Goal: Task Accomplishment & Management: Manage account settings

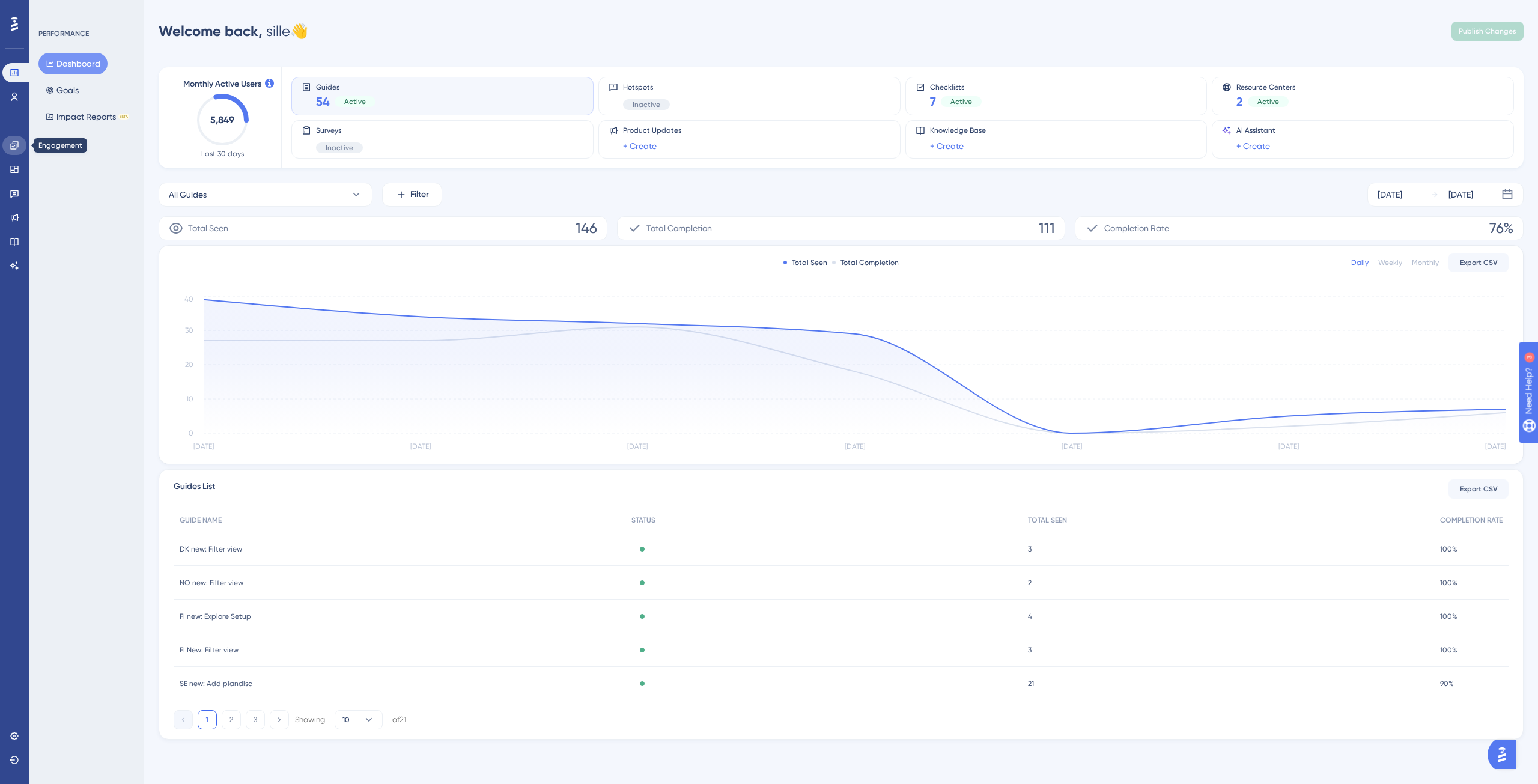
click at [7, 145] on link at bounding box center [14, 146] width 24 height 19
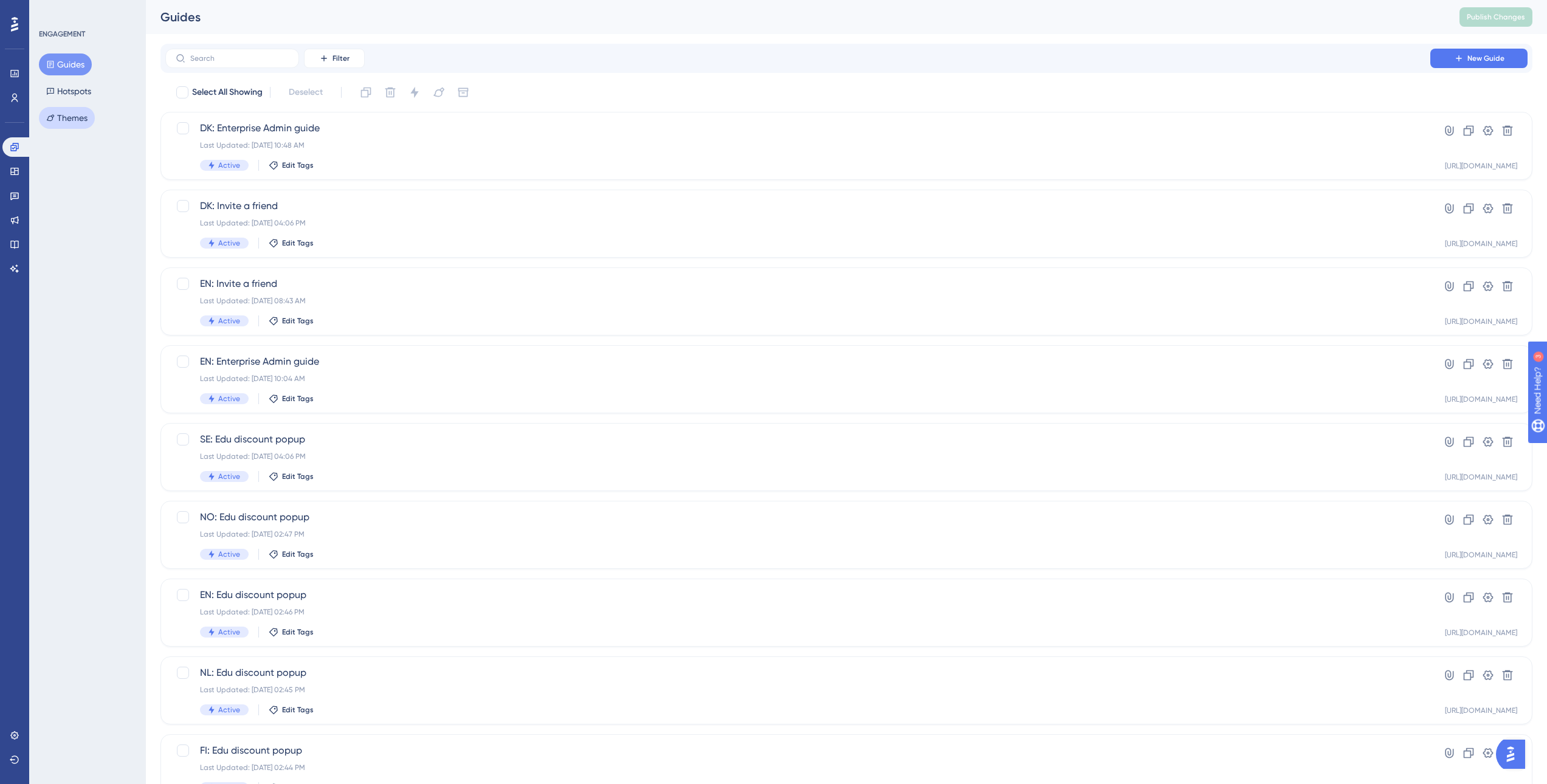
click at [75, 109] on button "Themes" at bounding box center [66, 117] width 56 height 22
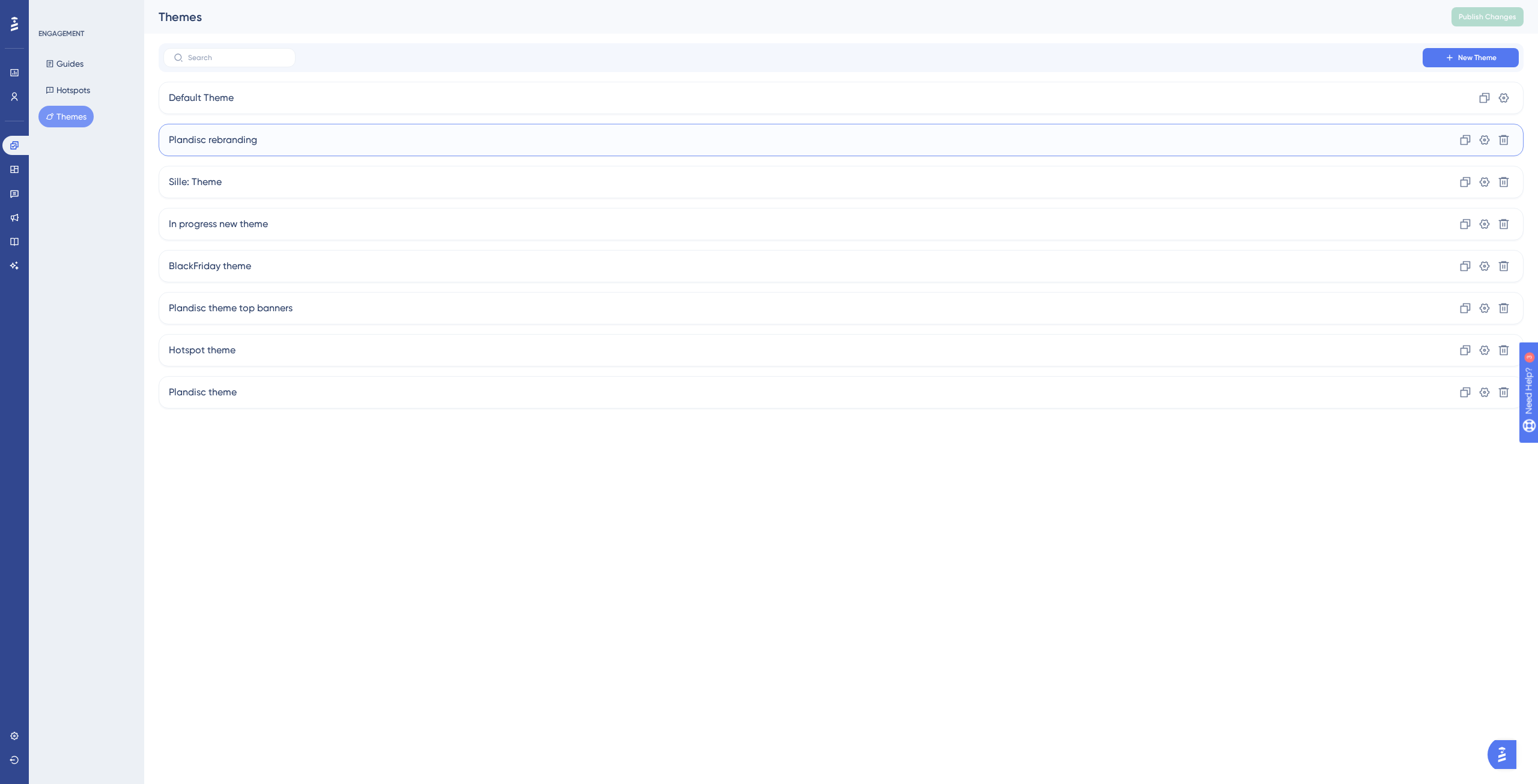
click at [281, 132] on div "Plandisc rebranding Clone Settings Delete" at bounding box center [841, 140] width 1365 height 32
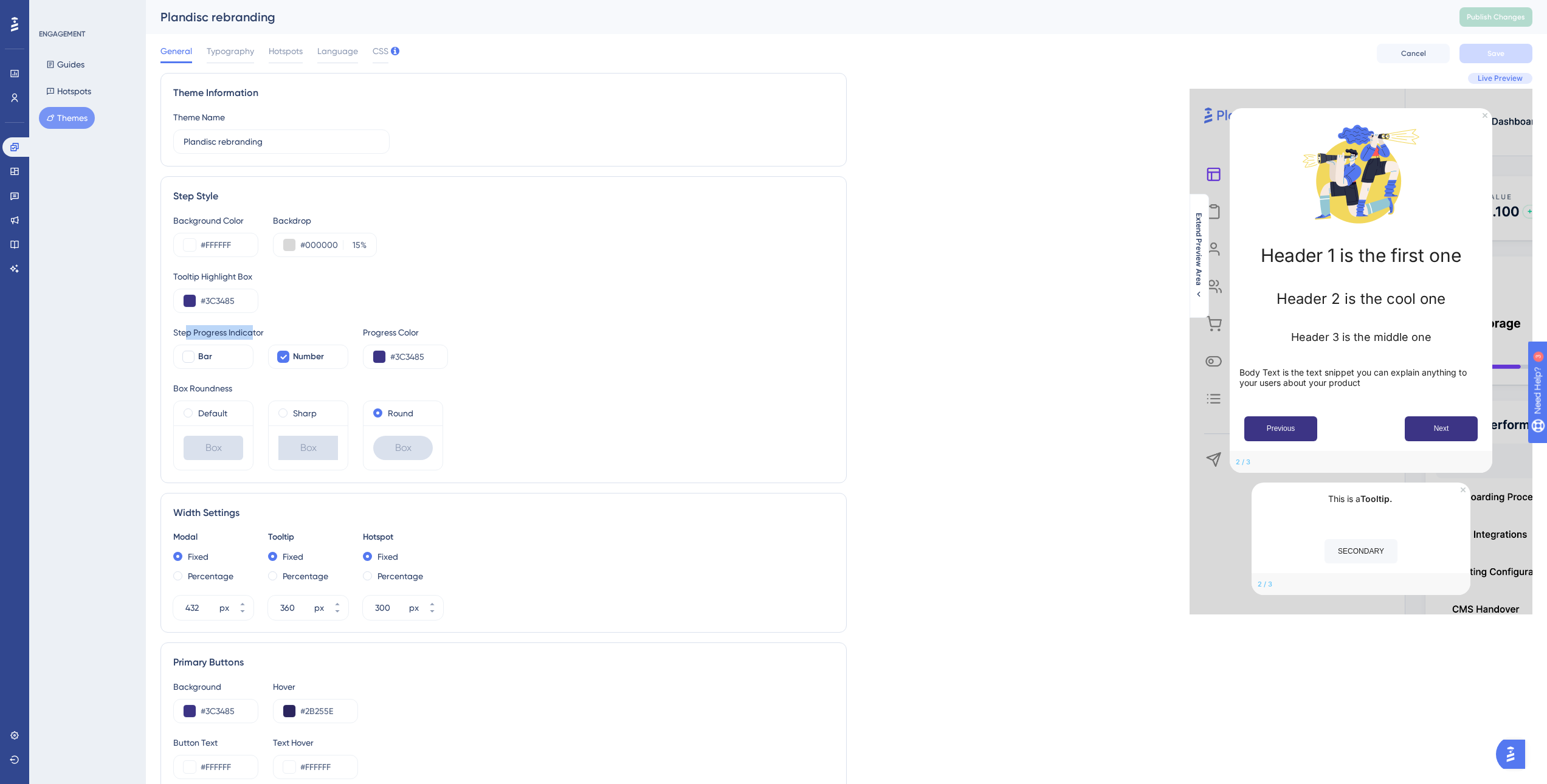
drag, startPoint x: 187, startPoint y: 330, endPoint x: 263, endPoint y: 328, distance: 76.0
click at [261, 328] on div "Step Progress Indicator" at bounding box center [260, 332] width 175 height 14
click at [267, 327] on div "Step Progress Indicator" at bounding box center [260, 332] width 175 height 14
click at [1450, 430] on button "Next" at bounding box center [1441, 429] width 73 height 25
click at [1287, 430] on button "Previous" at bounding box center [1280, 429] width 73 height 25
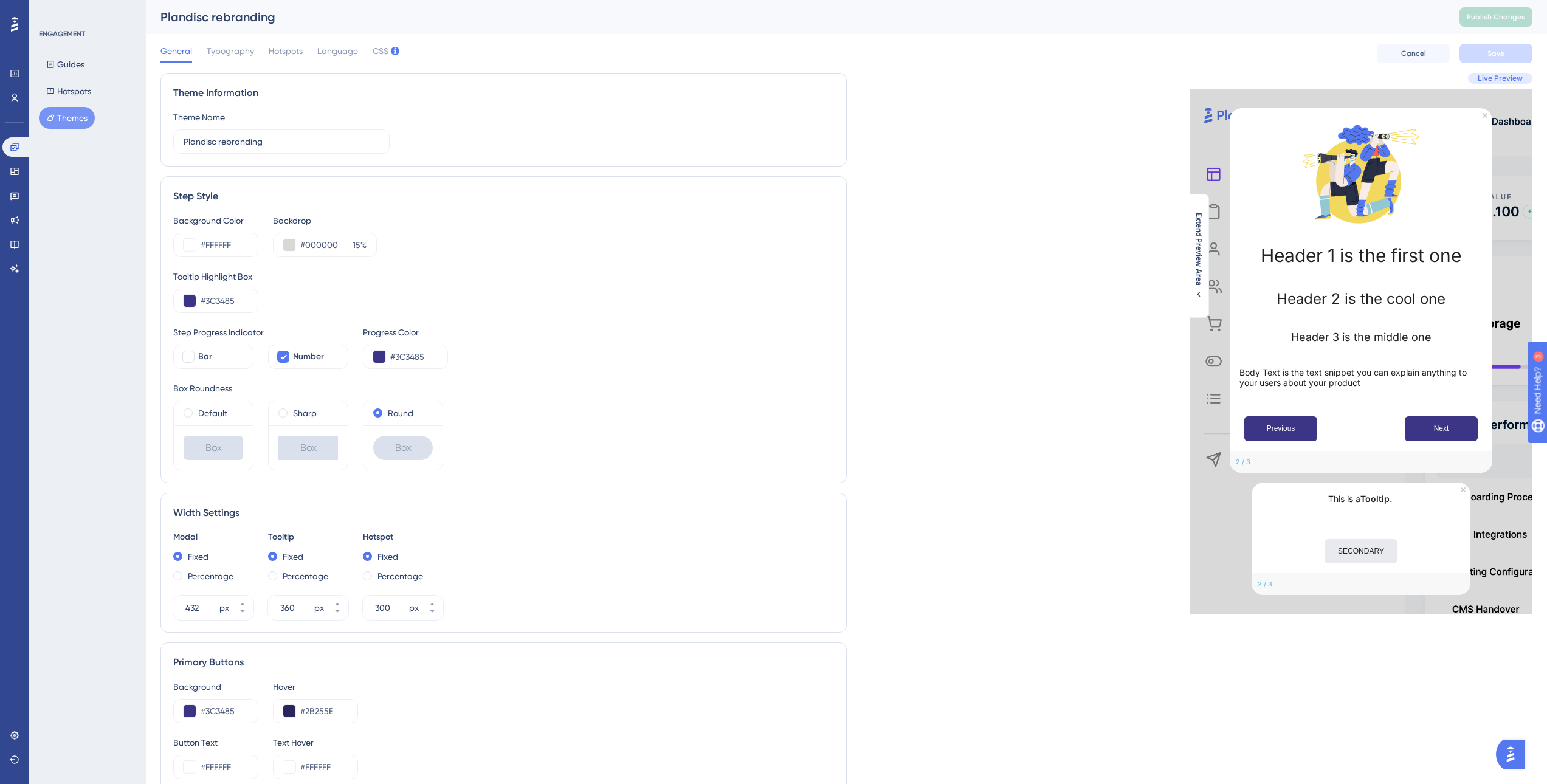
click at [1379, 550] on button "SECONDARY" at bounding box center [1361, 551] width 73 height 24
drag, startPoint x: 1255, startPoint y: 582, endPoint x: 1298, endPoint y: 581, distance: 43.0
click at [1298, 581] on div "2 / 3" at bounding box center [1361, 584] width 219 height 22
click at [1295, 576] on div "2 / 3" at bounding box center [1361, 584] width 219 height 22
click at [399, 327] on div "Progress Color" at bounding box center [406, 332] width 85 height 14
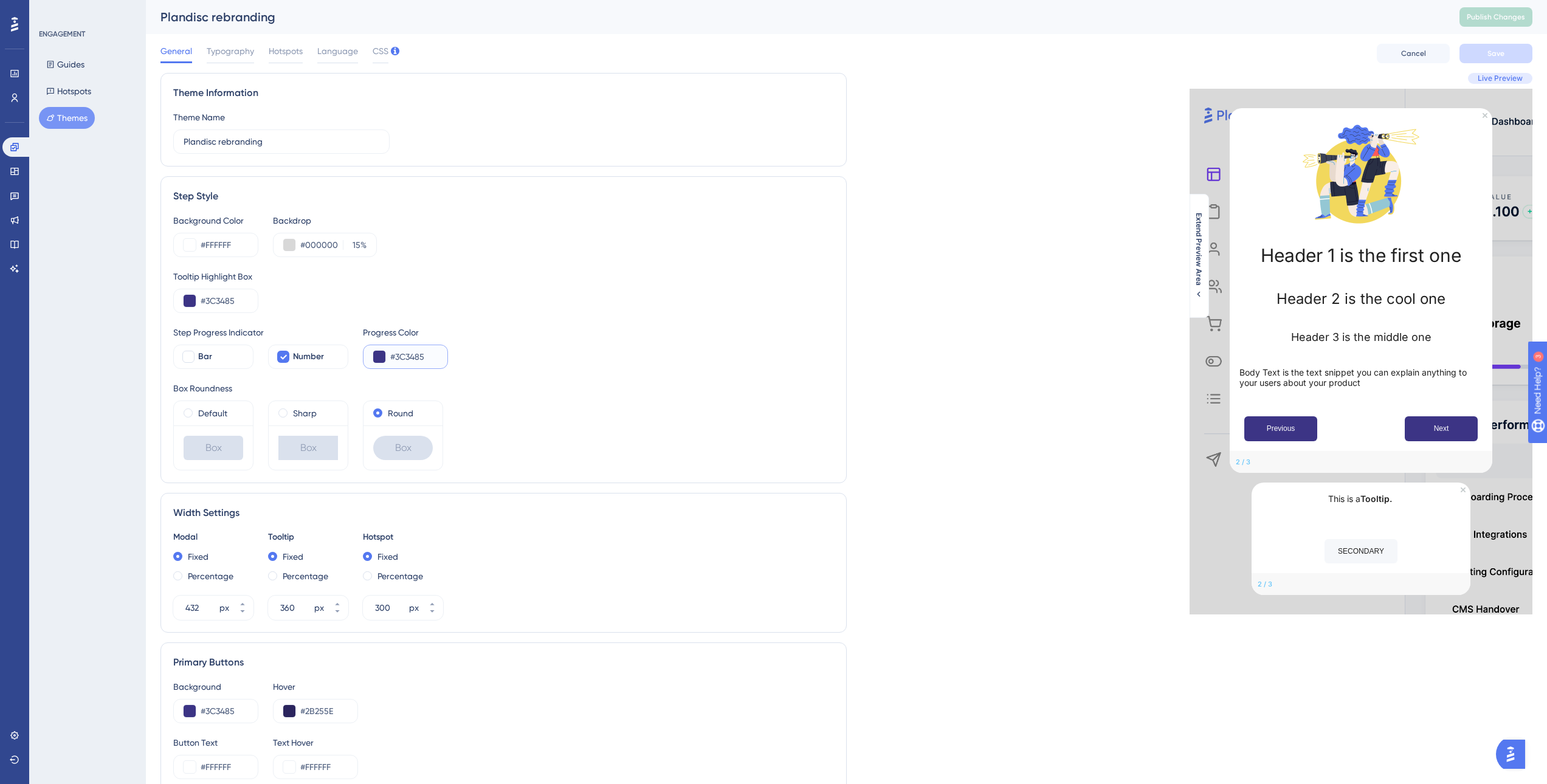
click at [418, 352] on input "#3C3485" at bounding box center [414, 357] width 47 height 14
click at [428, 356] on input "#3C3485" at bounding box center [414, 357] width 47 height 14
click at [426, 356] on input "#3C3485" at bounding box center [414, 357] width 47 height 14
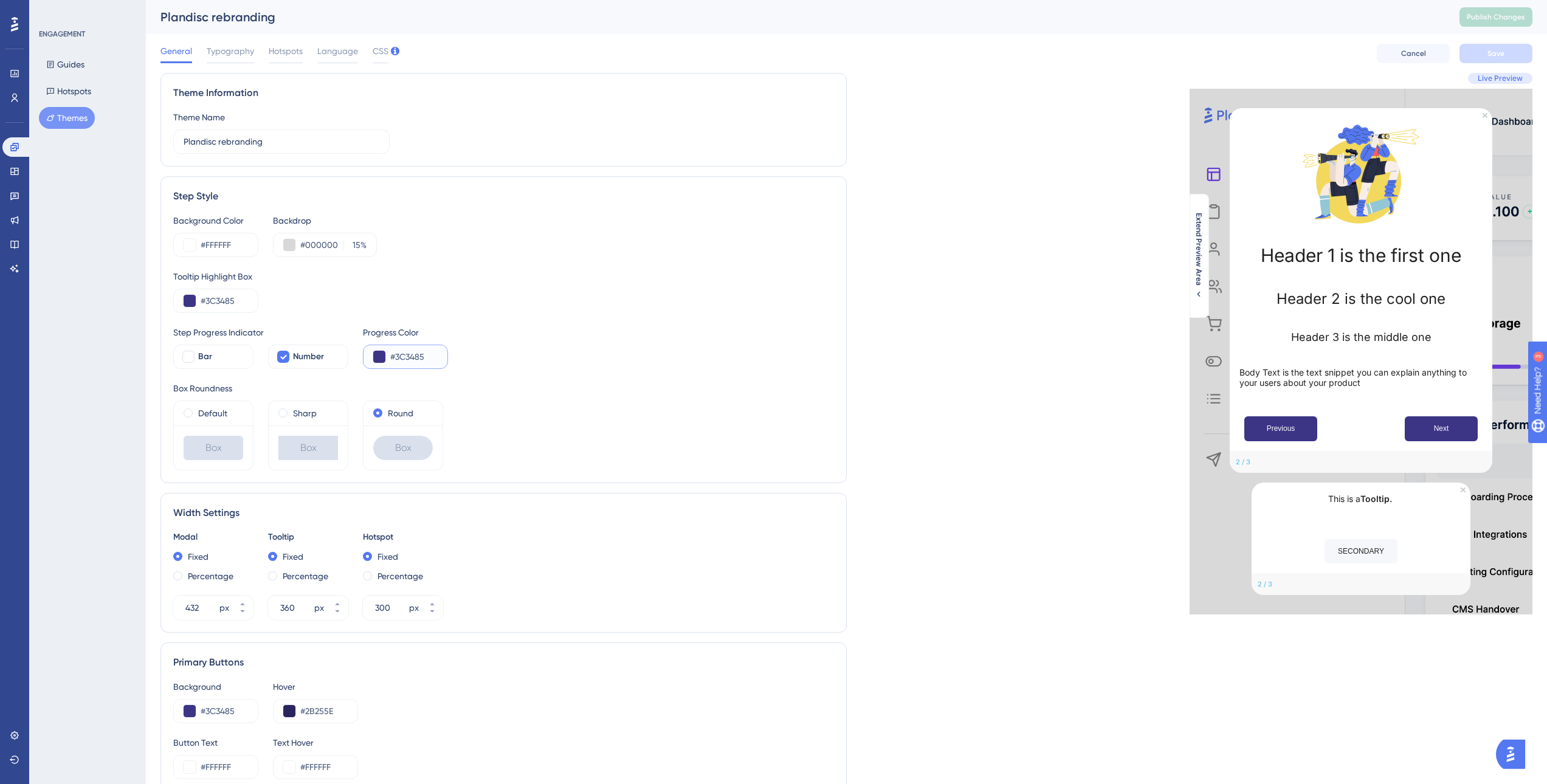
click at [381, 358] on button at bounding box center [379, 356] width 12 height 12
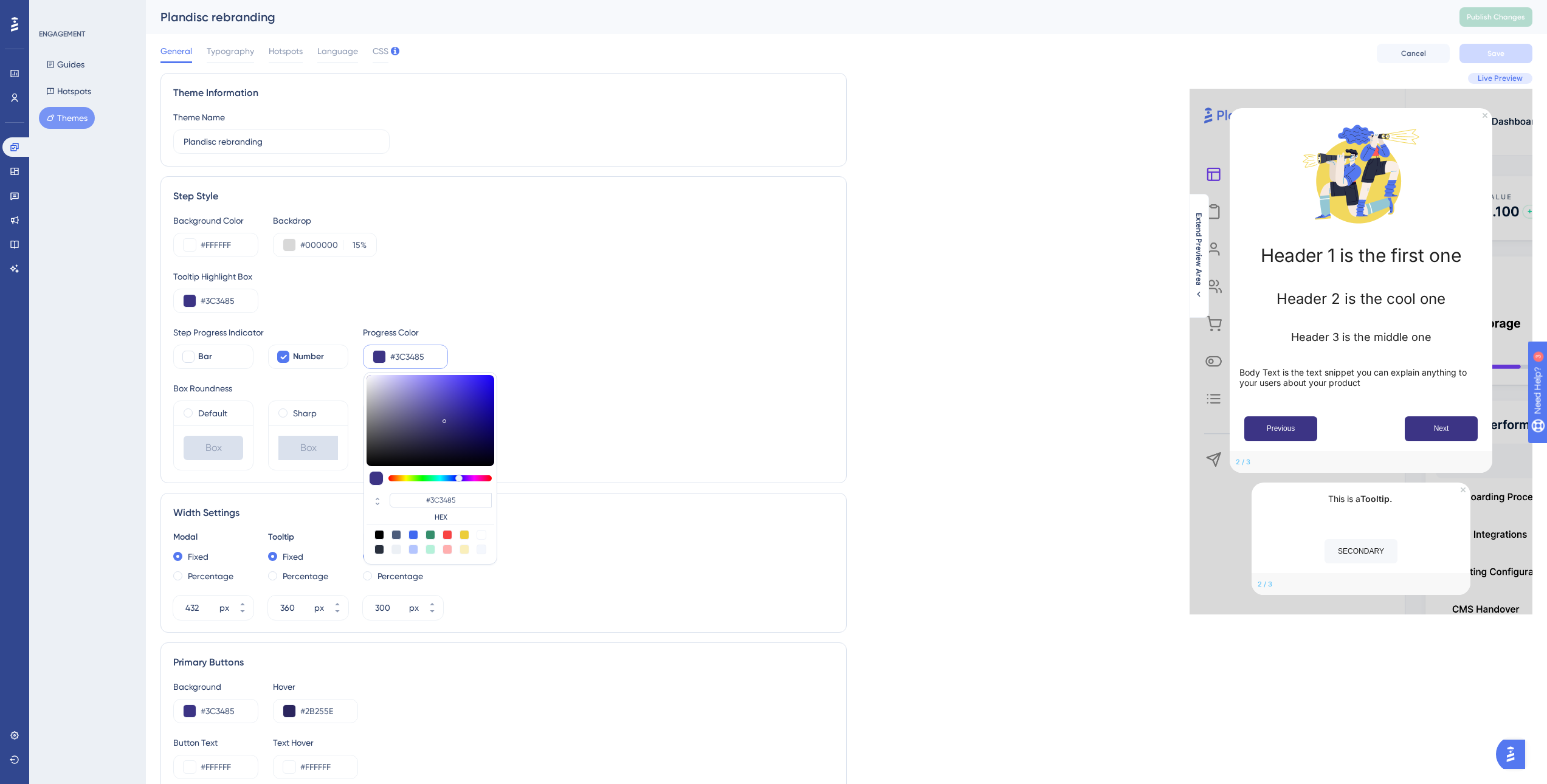
click at [428, 535] on div at bounding box center [430, 534] width 10 height 10
type input "#358e6c"
type input "#358E6C"
click at [584, 340] on div "Step Progress Indicator Bar Number Progress Color #358e6c #358E6C HEX" at bounding box center [503, 346] width 661 height 44
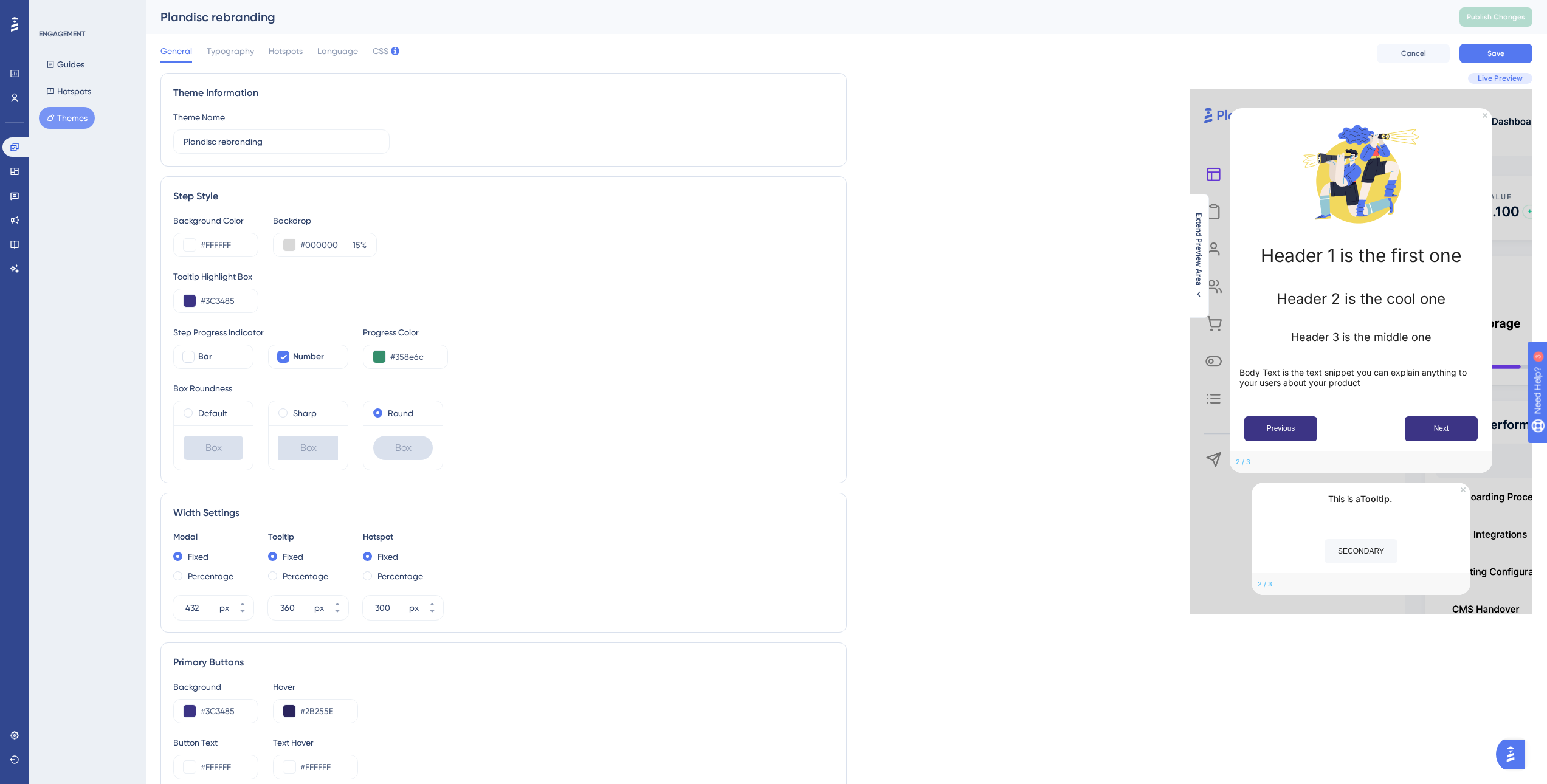
click at [1102, 329] on div "Live Preview Header 1 is the first one Header 2 is the cool one Header 3 is the…" at bounding box center [1190, 581] width 687 height 1017
click at [1198, 292] on icon at bounding box center [1198, 294] width 10 height 10
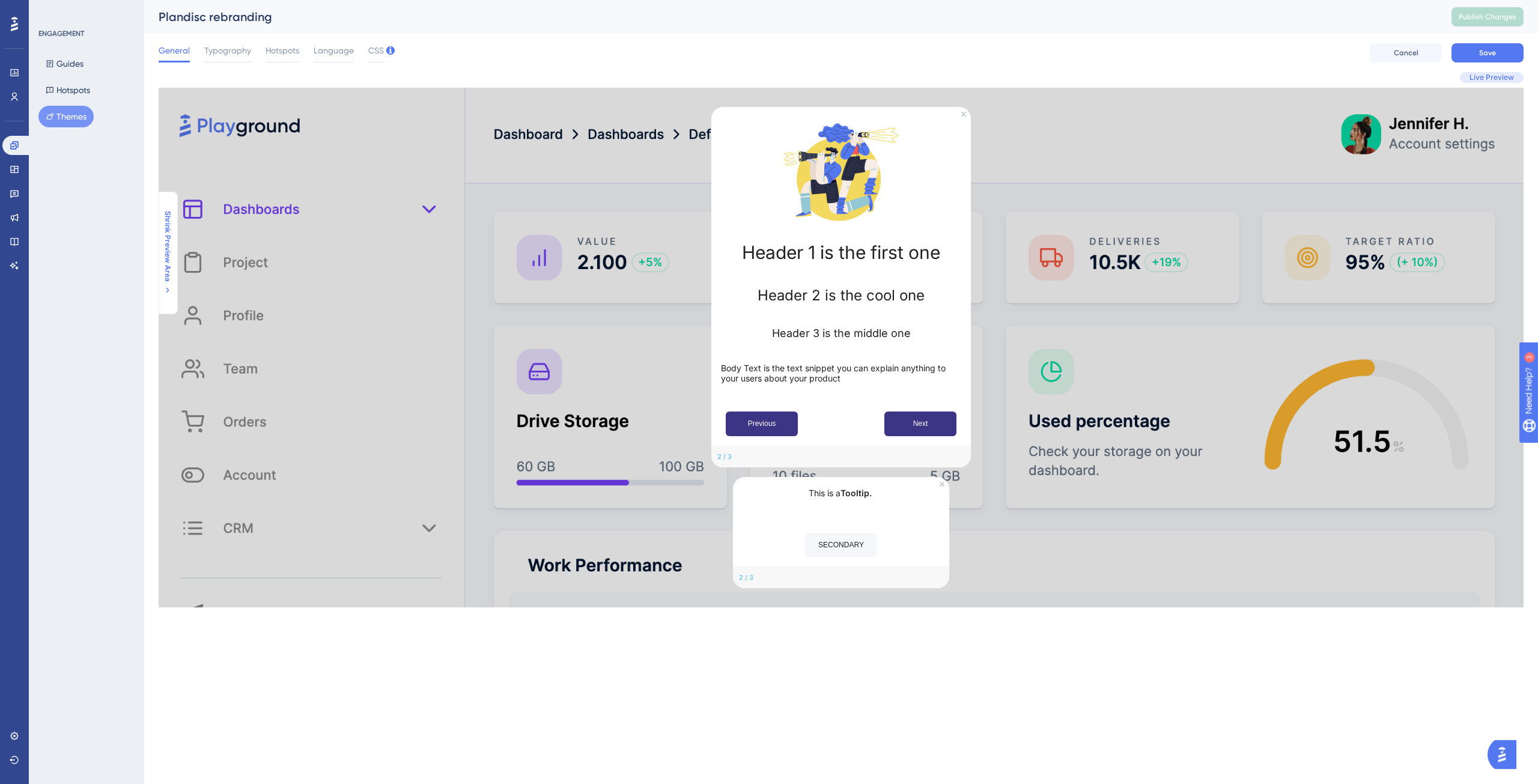
drag, startPoint x: 747, startPoint y: 579, endPoint x: 714, endPoint y: 579, distance: 33.0
click at [714, 579] on div "Header 1 is the first one Header 2 is the cool one Header 3 is the middle one B…" at bounding box center [841, 347] width 1365 height 520
drag, startPoint x: 714, startPoint y: 579, endPoint x: 879, endPoint y: 541, distance: 169.3
click at [716, 579] on div "Header 1 is the first one Header 2 is the cool one Header 3 is the middle one B…" at bounding box center [841, 347] width 1365 height 520
click at [1118, 476] on div "Header 1 is the first one Header 2 is the cool one Header 3 is the middle one B…" at bounding box center [841, 347] width 1365 height 520
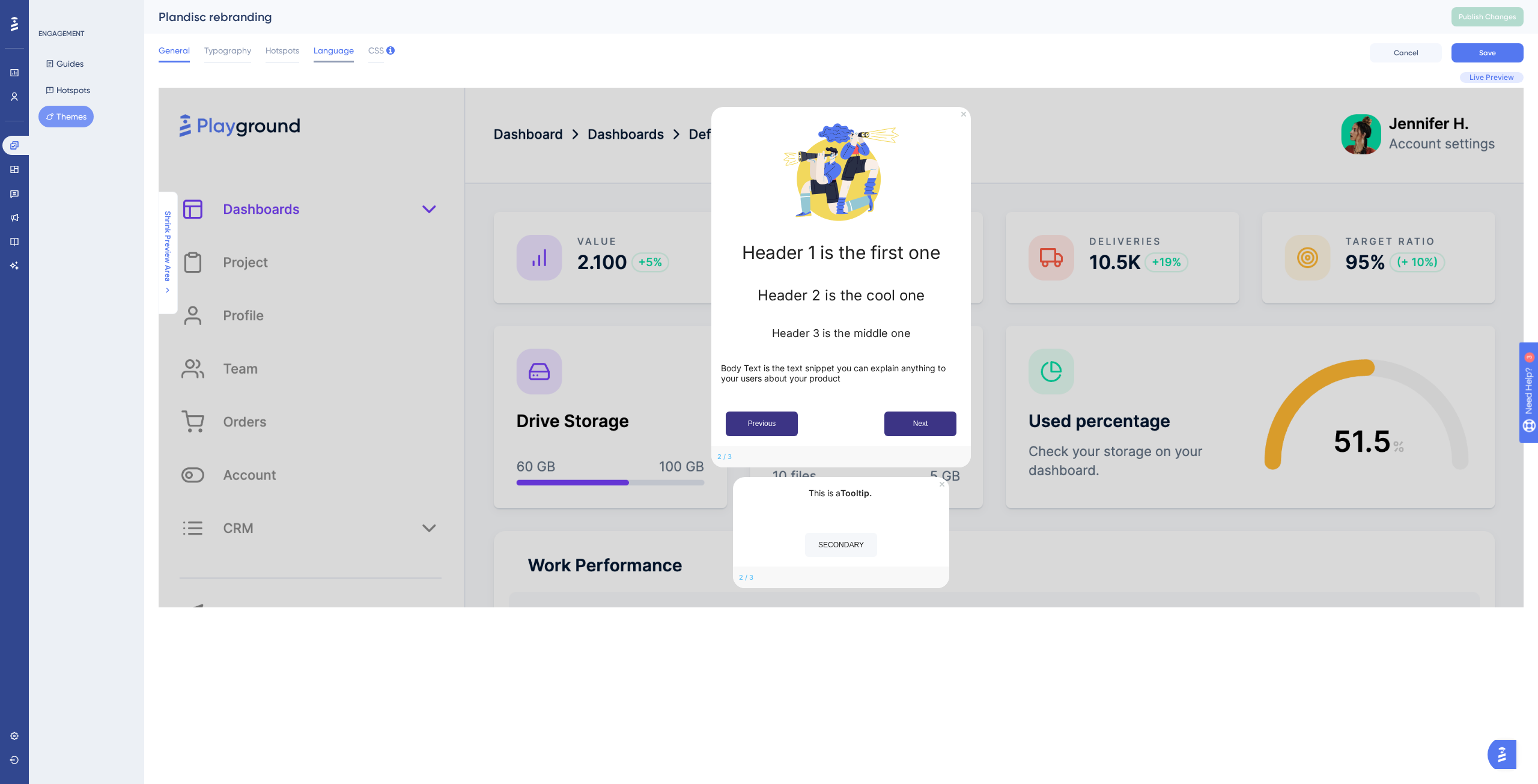
click at [332, 57] on span "Language" at bounding box center [334, 50] width 40 height 14
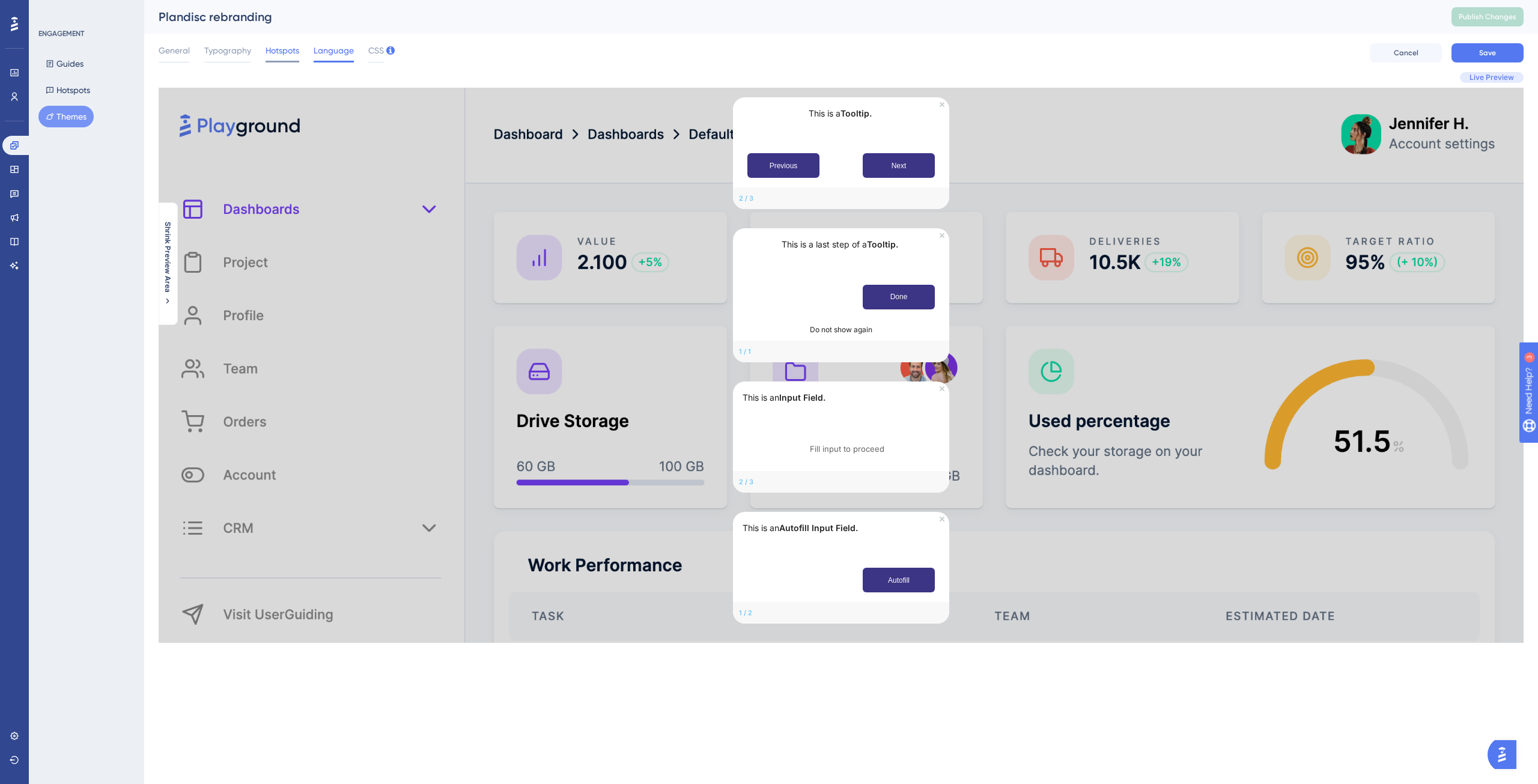
click at [293, 54] on span "Hotspots" at bounding box center [282, 50] width 34 height 14
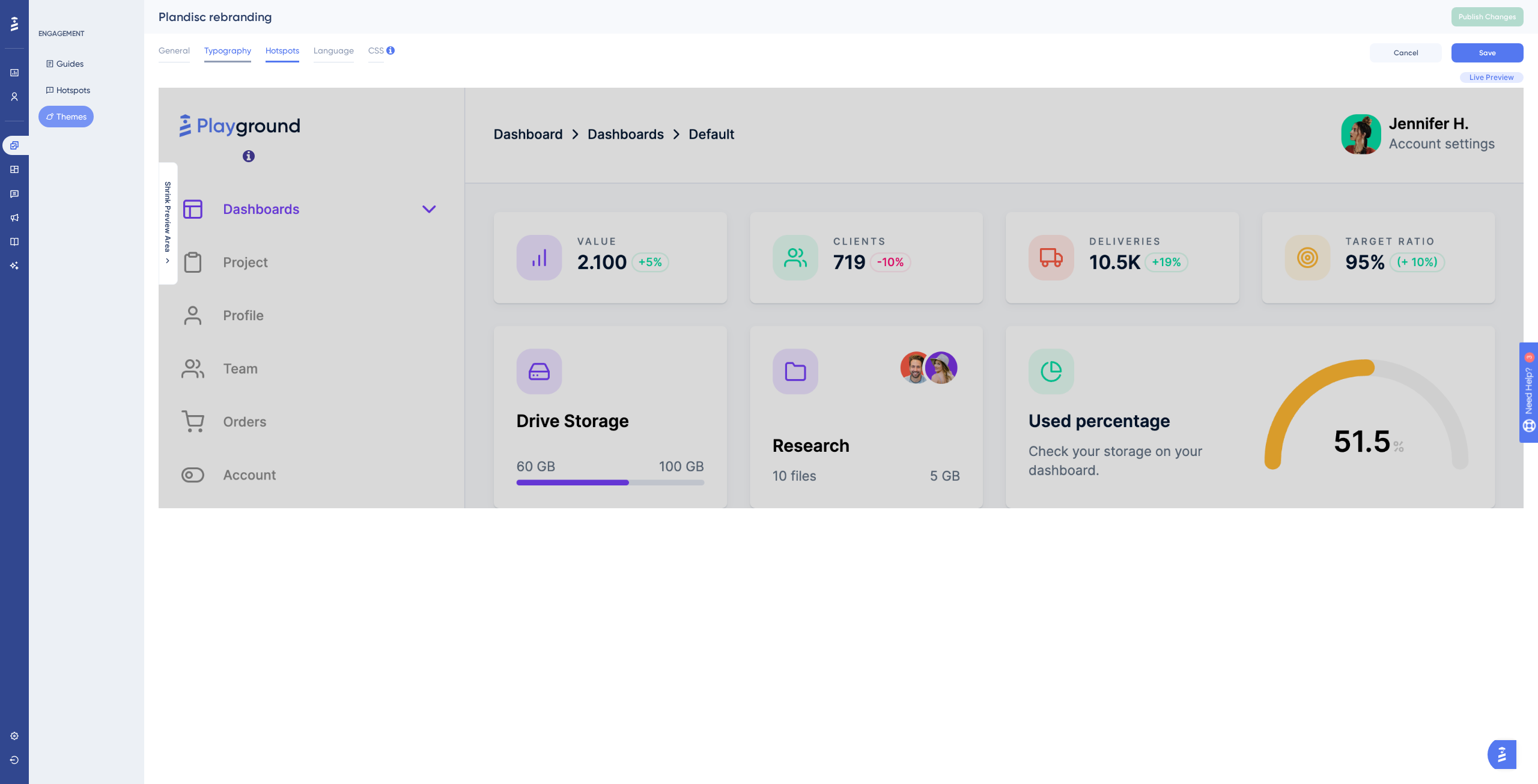
click at [229, 50] on span "Typography" at bounding box center [227, 50] width 47 height 14
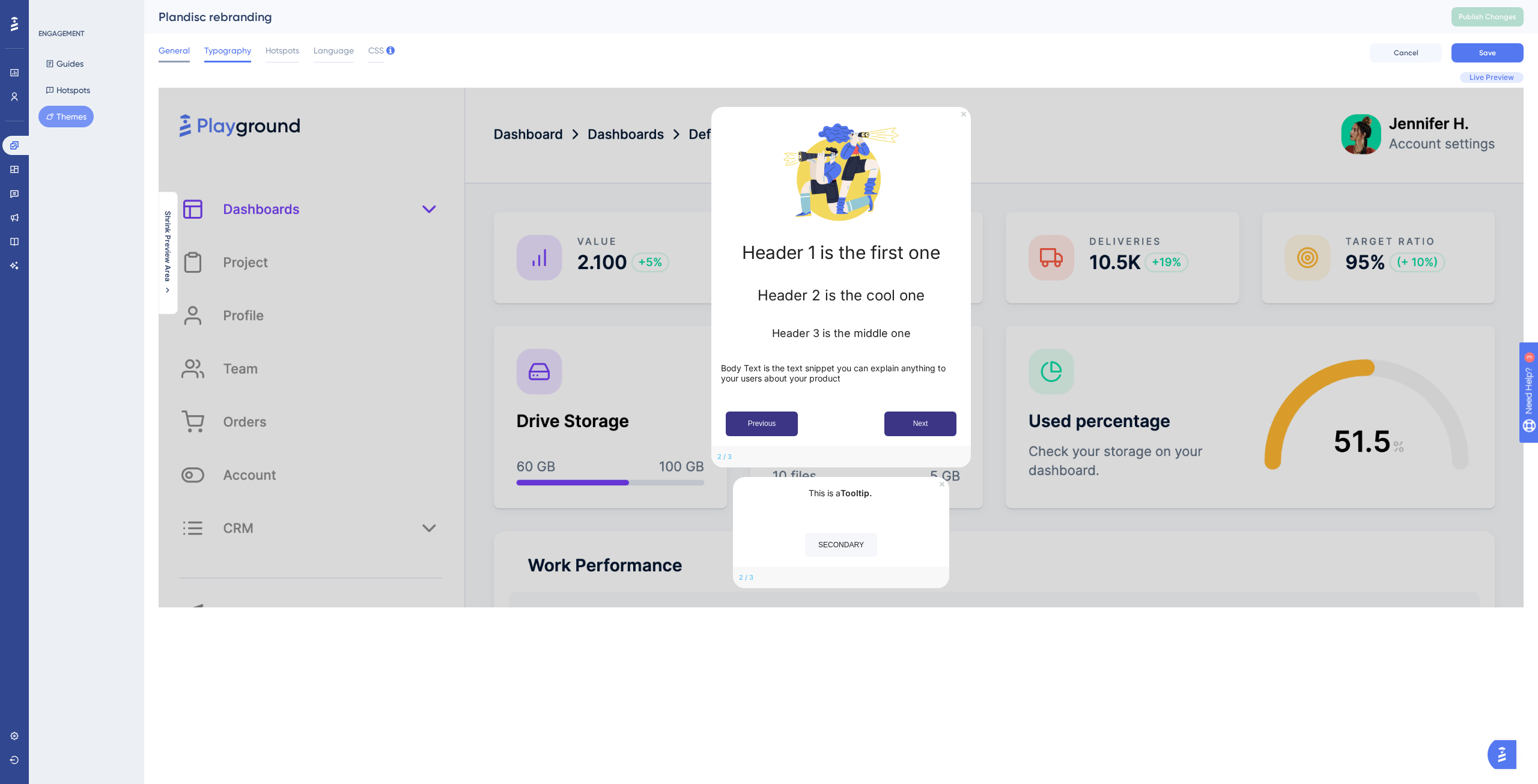
click at [177, 54] on span "General" at bounding box center [174, 50] width 31 height 14
click at [1408, 54] on span "Cancel" at bounding box center [1407, 52] width 25 height 10
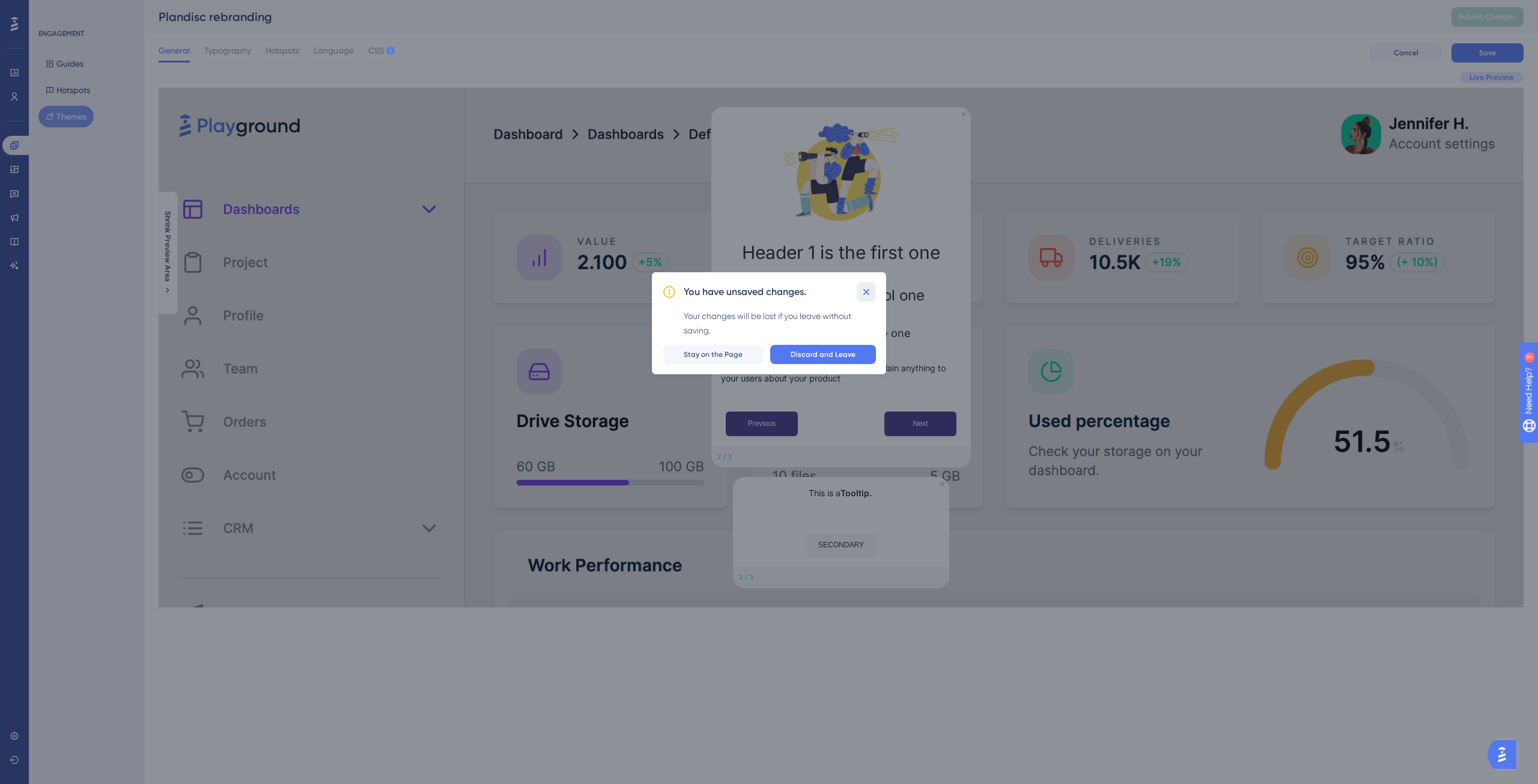
click at [864, 288] on icon at bounding box center [866, 292] width 12 height 12
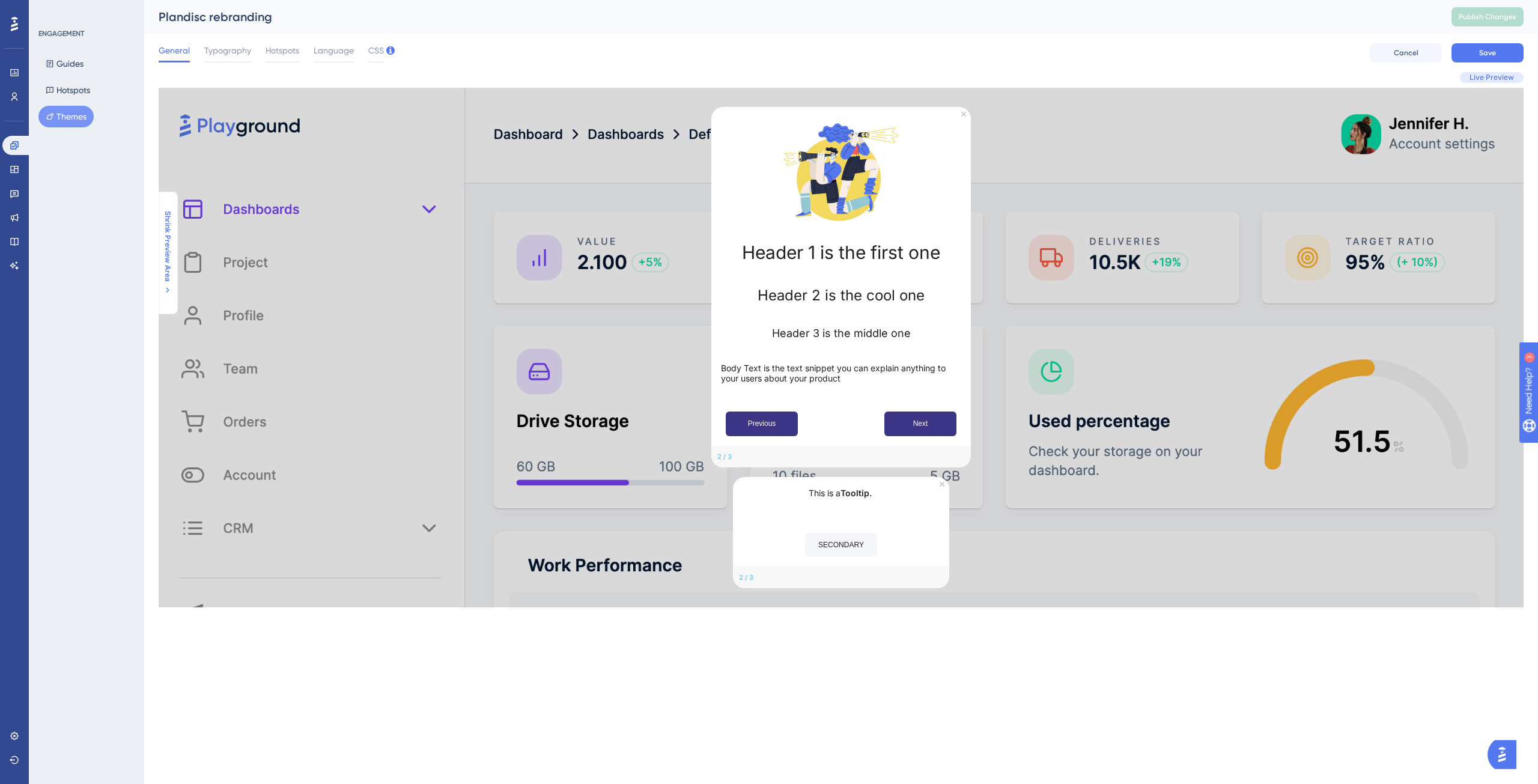
click at [174, 263] on button "Shrink Preview Area" at bounding box center [168, 253] width 19 height 84
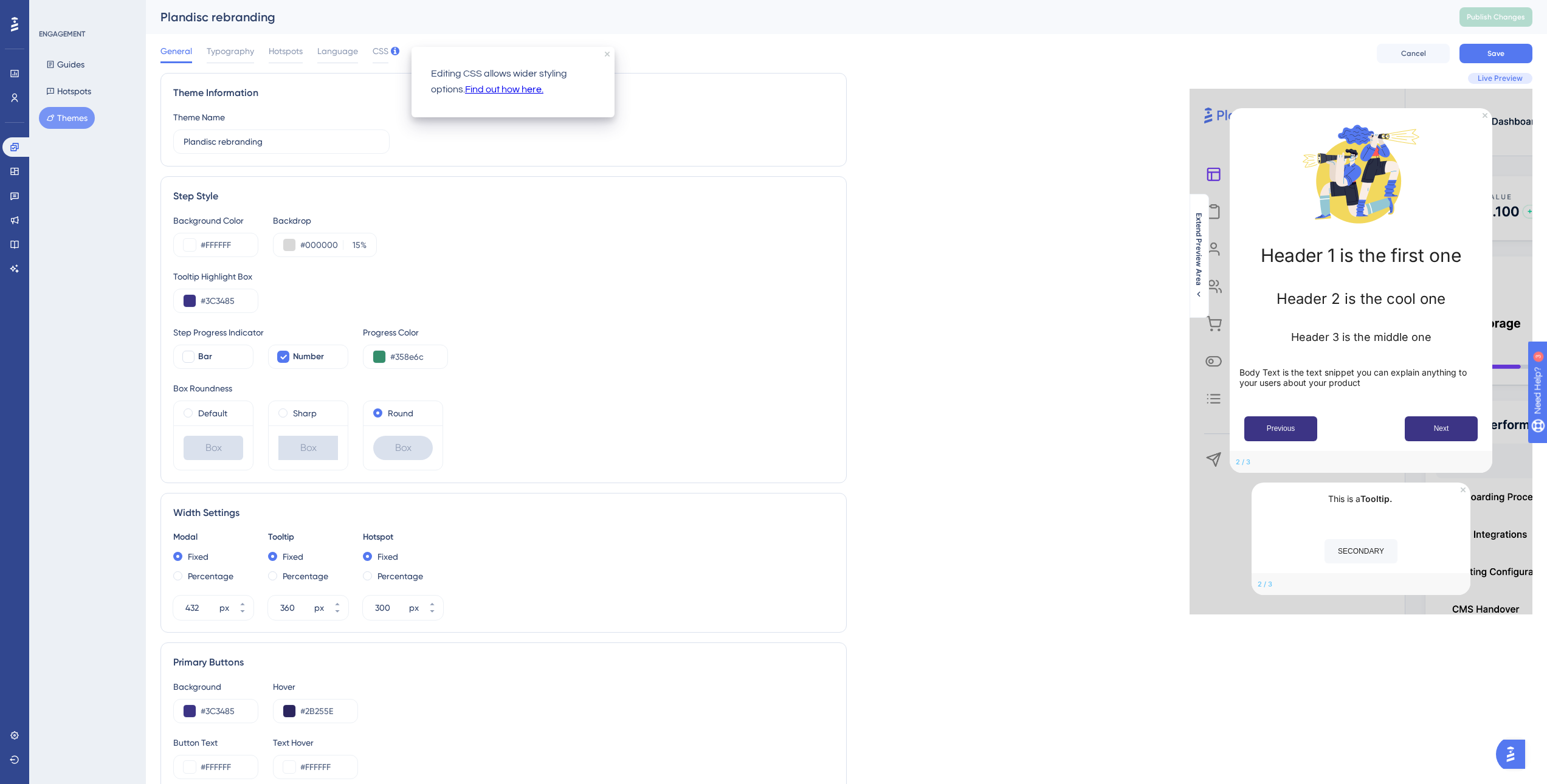
click at [390, 51] on div "General Typography Hotspots Language CSS Cancel Save" at bounding box center [847, 53] width 1372 height 39
click at [381, 50] on span "CSS" at bounding box center [381, 51] width 16 height 14
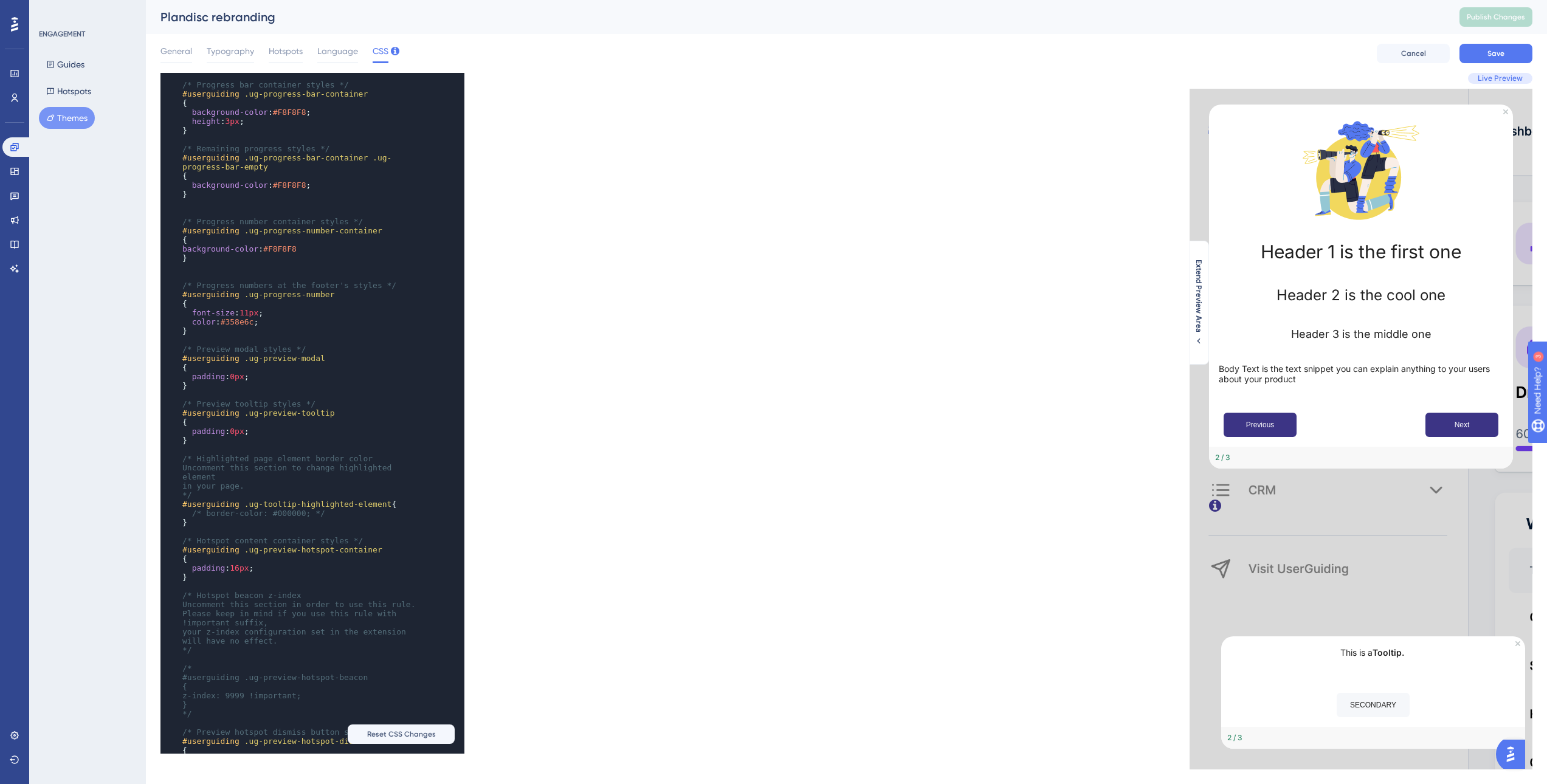
scroll to position [121, 0]
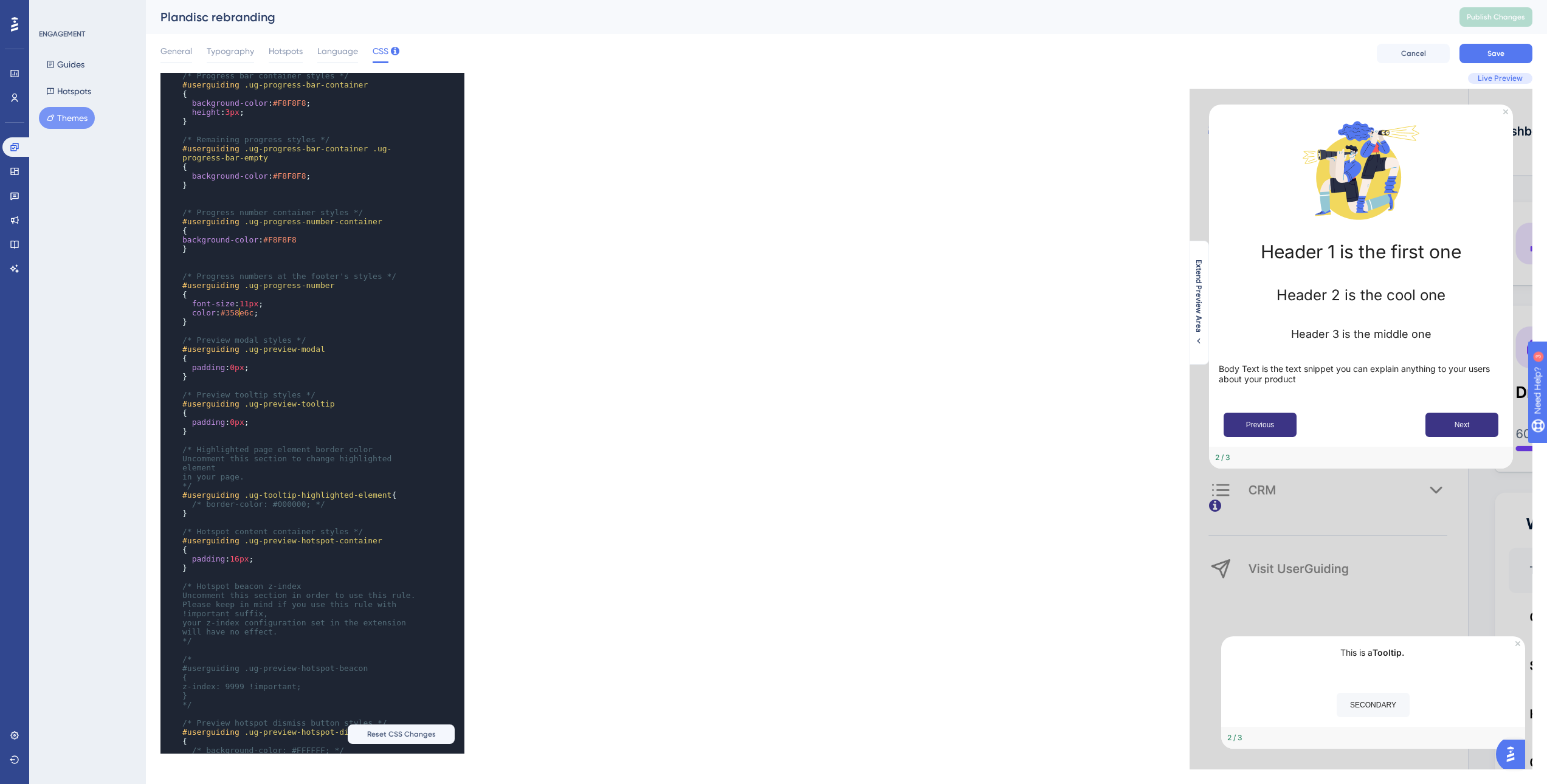
click at [239, 308] on span "#358e6c" at bounding box center [237, 312] width 33 height 9
click at [242, 54] on span "Typography" at bounding box center [230, 51] width 47 height 14
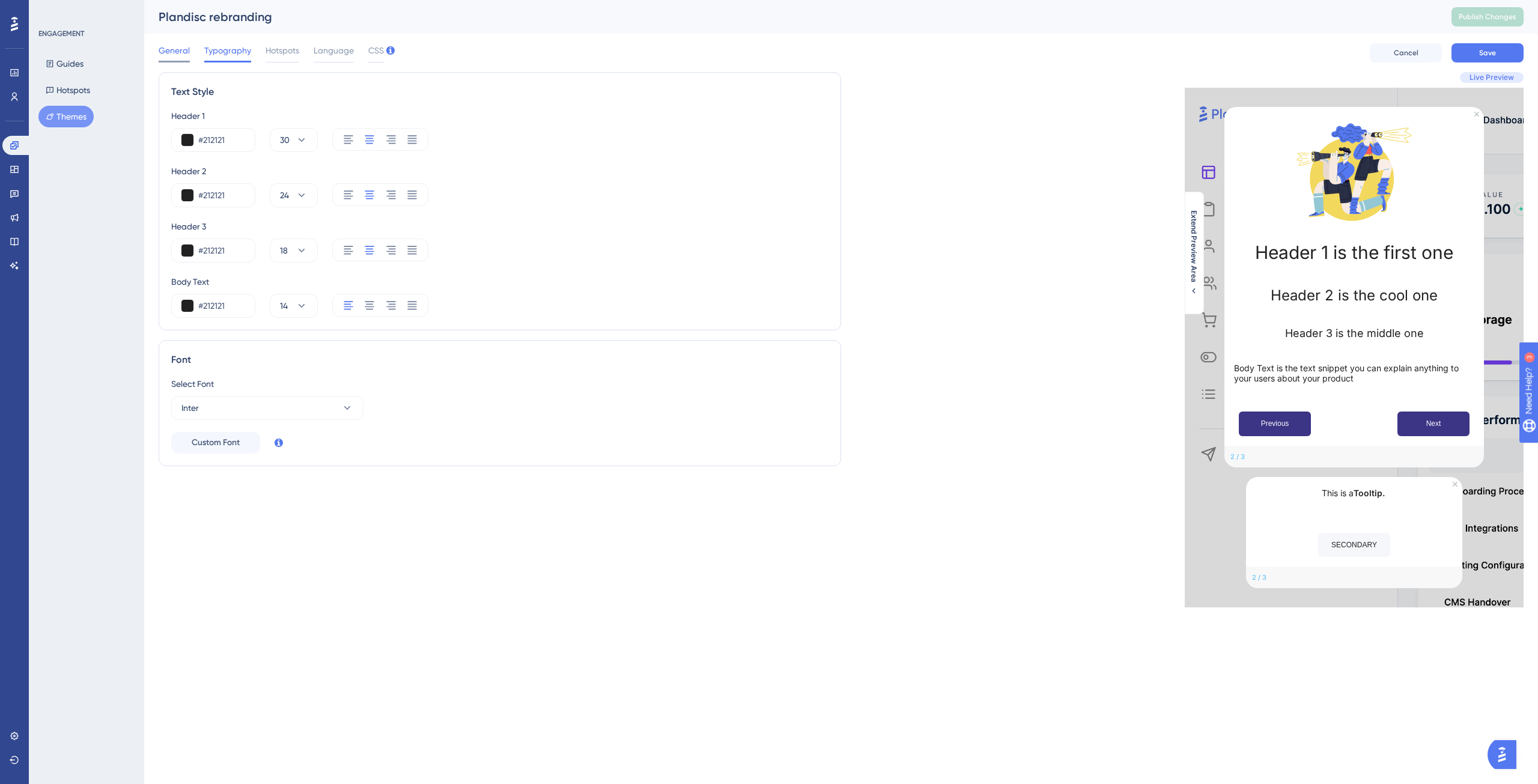
click at [187, 60] on div "General" at bounding box center [174, 53] width 31 height 19
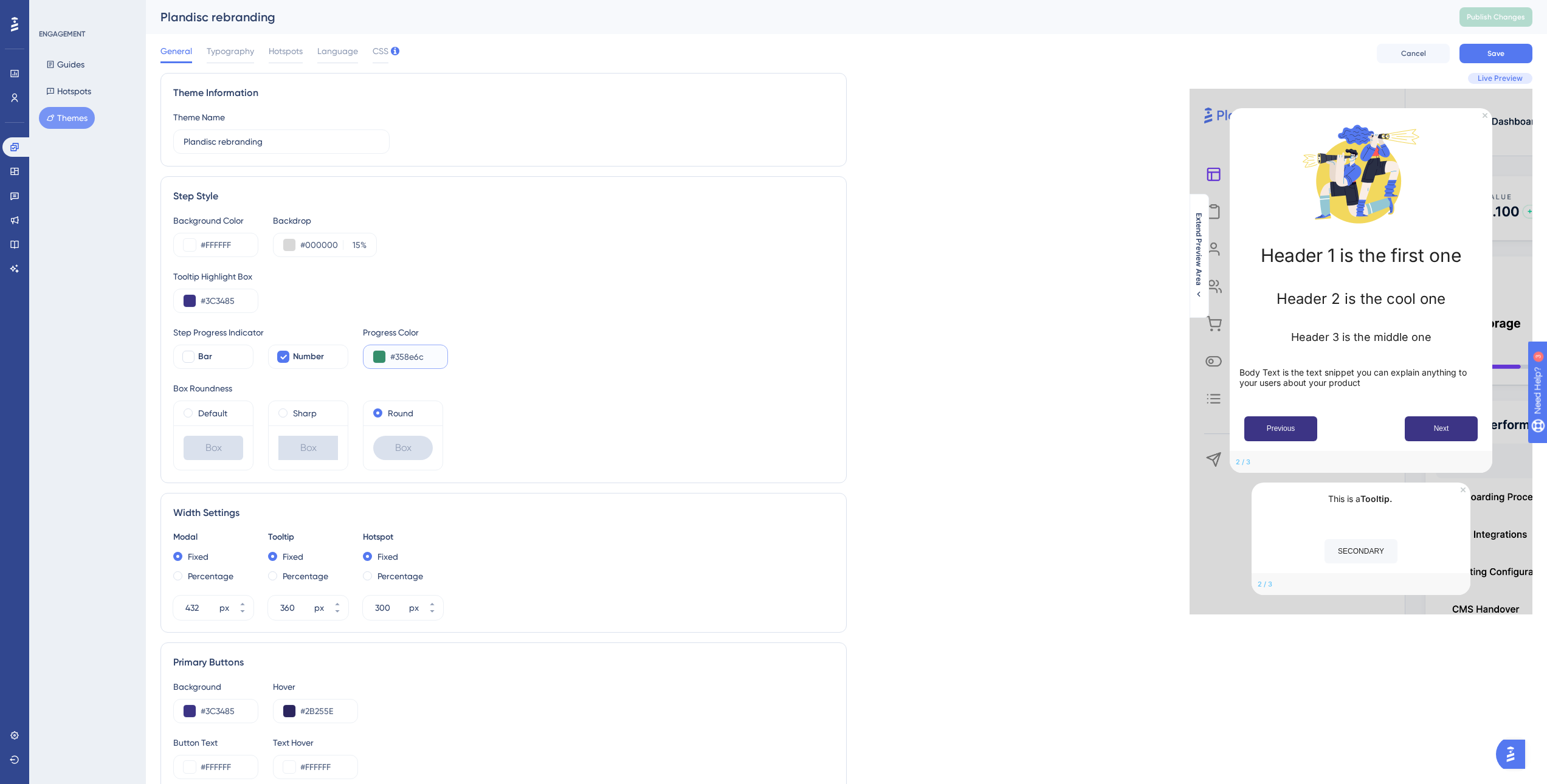
click at [425, 358] on input "#358e6c" at bounding box center [414, 357] width 47 height 14
paste input "C3485"
click at [511, 326] on div "Step Progress Indicator Bar Number Progress Color #3C3485" at bounding box center [503, 346] width 661 height 44
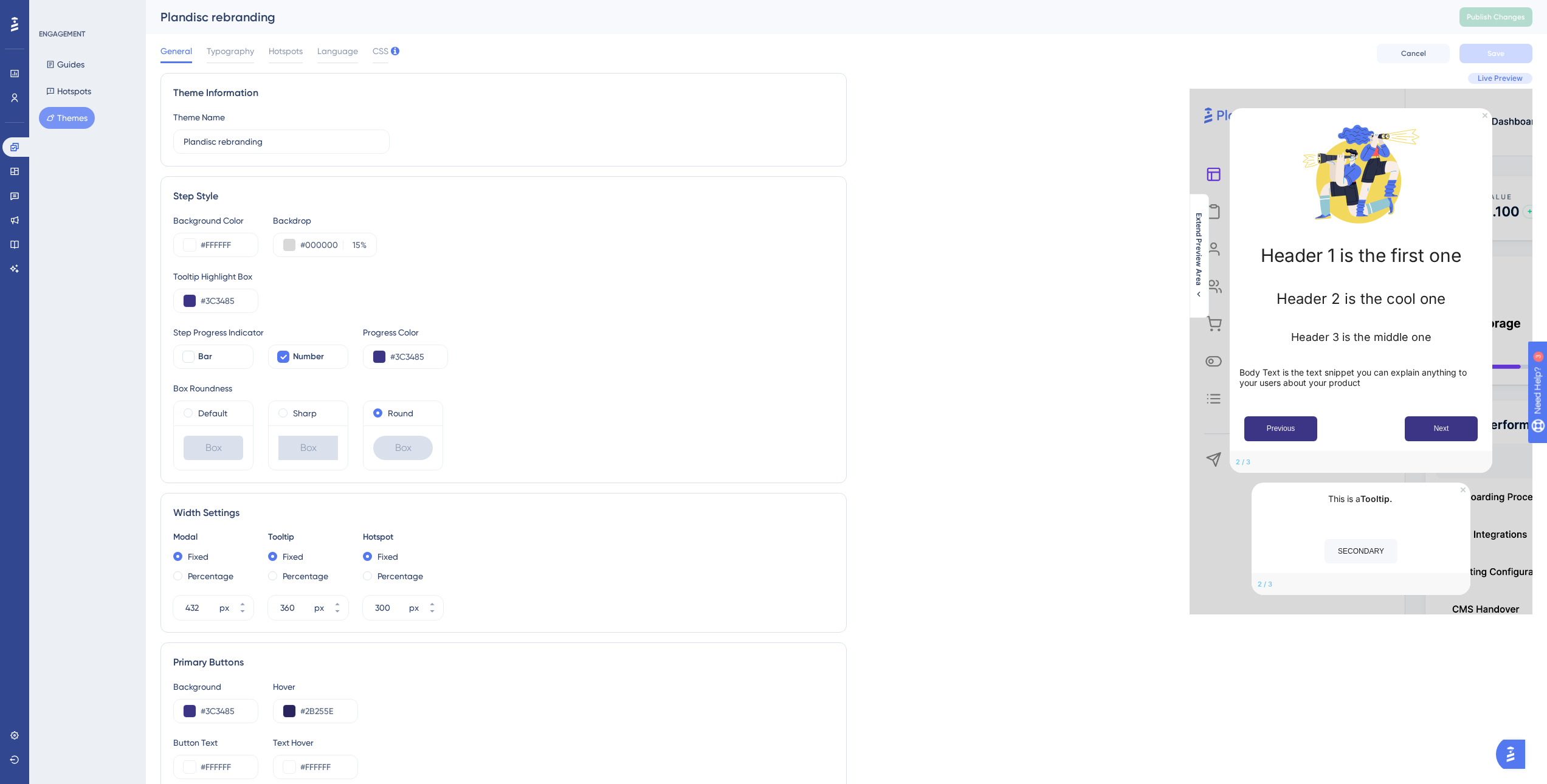
click at [510, 267] on div "Background Color #FFFFFF Backdrop #000000 15 % Tooltip Highlight Box #3C3485 St…" at bounding box center [503, 342] width 661 height 257
click at [510, 268] on div "Background Color #FFFFFF Backdrop #000000 15 % Tooltip Highlight Box #3C3485 St…" at bounding box center [503, 342] width 661 height 257
click at [413, 353] on input "#3C3485" at bounding box center [414, 357] width 47 height 14
click at [418, 358] on input "#3C3485" at bounding box center [414, 357] width 47 height 14
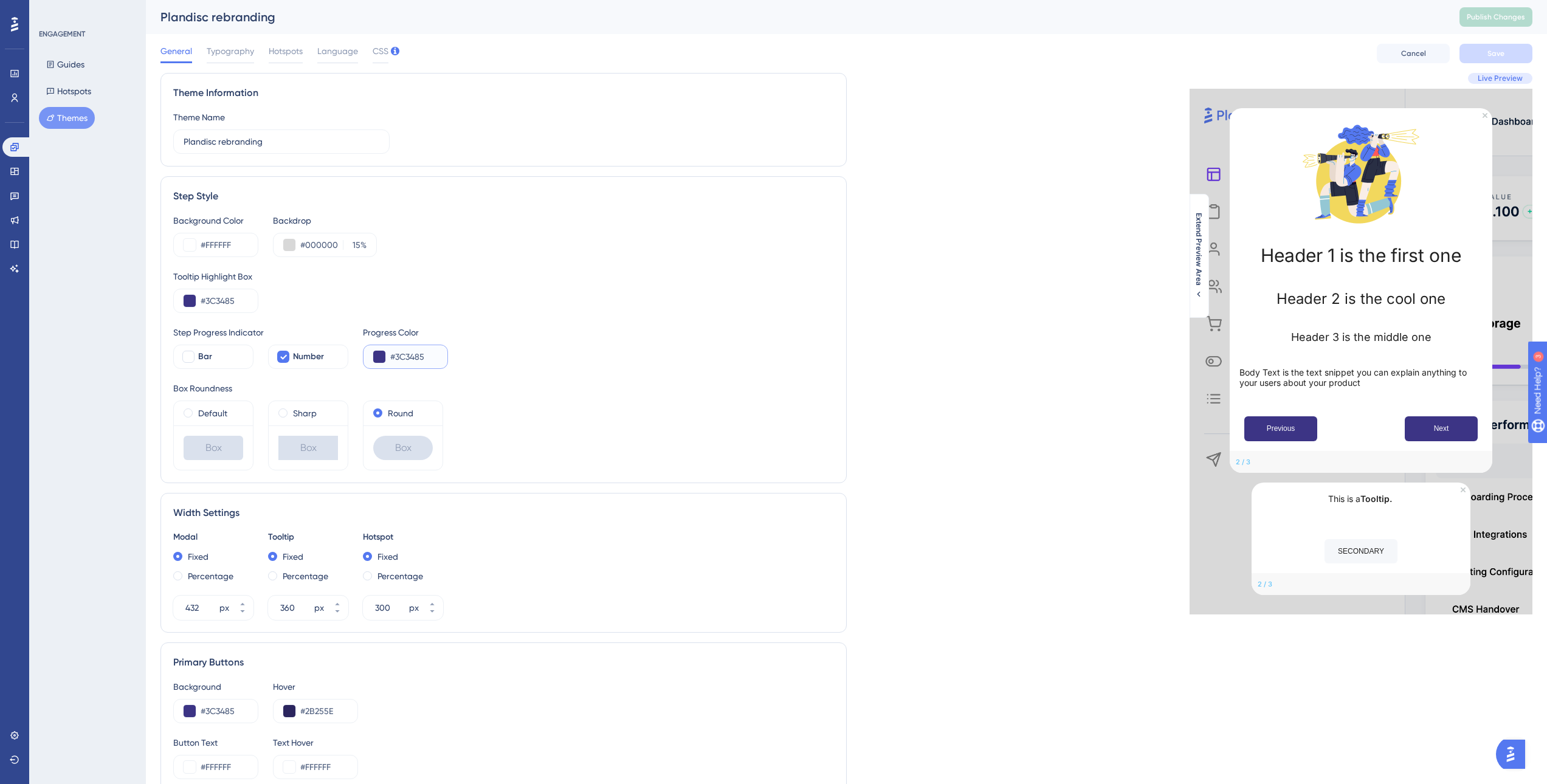
click at [418, 358] on input "#3C3485" at bounding box center [414, 357] width 47 height 14
click at [421, 356] on input "#3C3485" at bounding box center [414, 357] width 47 height 14
paste input "B"
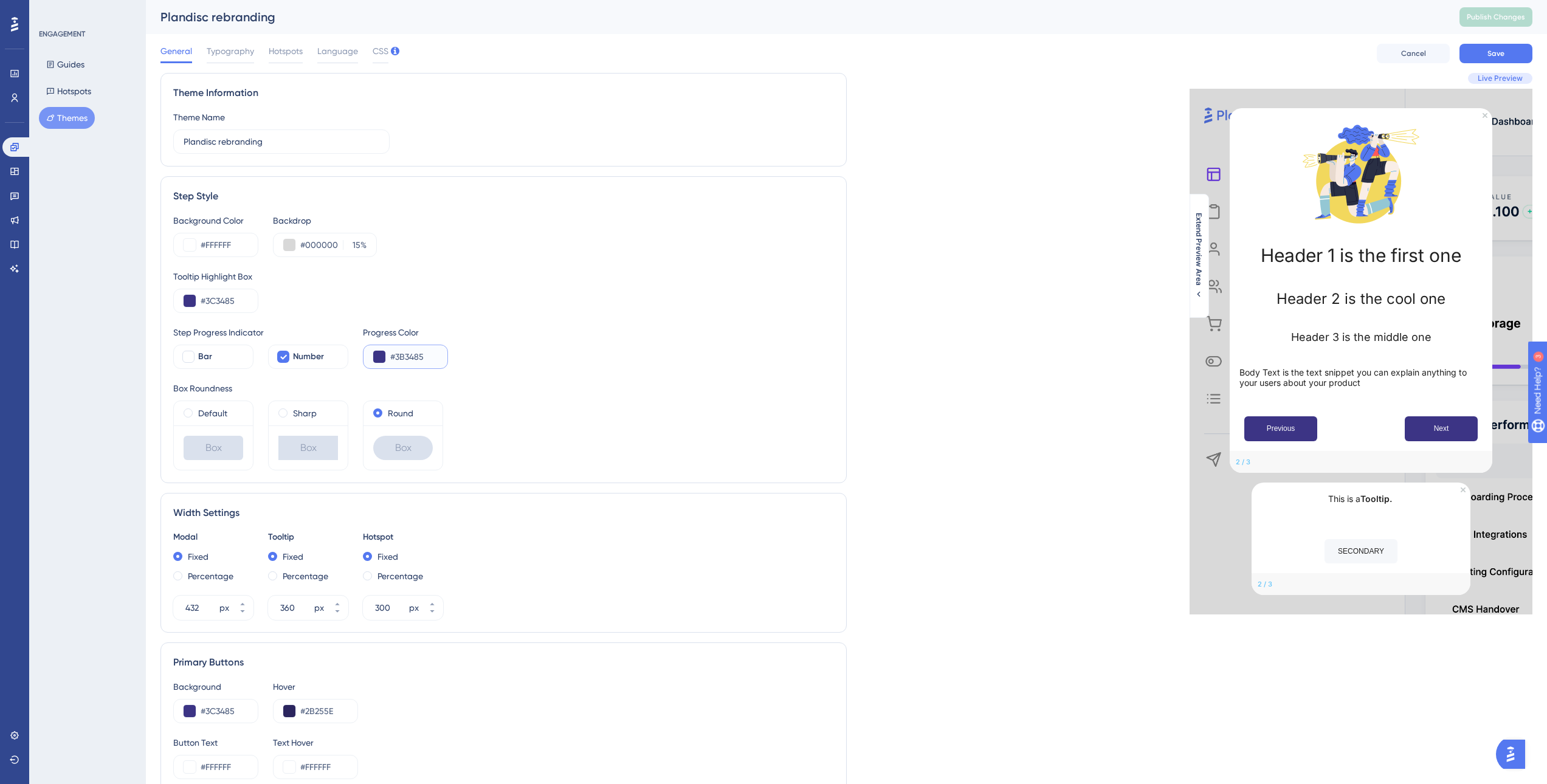
type input "#3B3485"
click at [786, 432] on div "Default Box Sharp Box Round Box" at bounding box center [503, 435] width 661 height 70
click at [668, 403] on div "Default Box Sharp Box Round Box" at bounding box center [503, 435] width 661 height 70
click at [415, 352] on input "#3B3485" at bounding box center [414, 357] width 47 height 14
click at [242, 47] on span "Typography" at bounding box center [230, 51] width 47 height 14
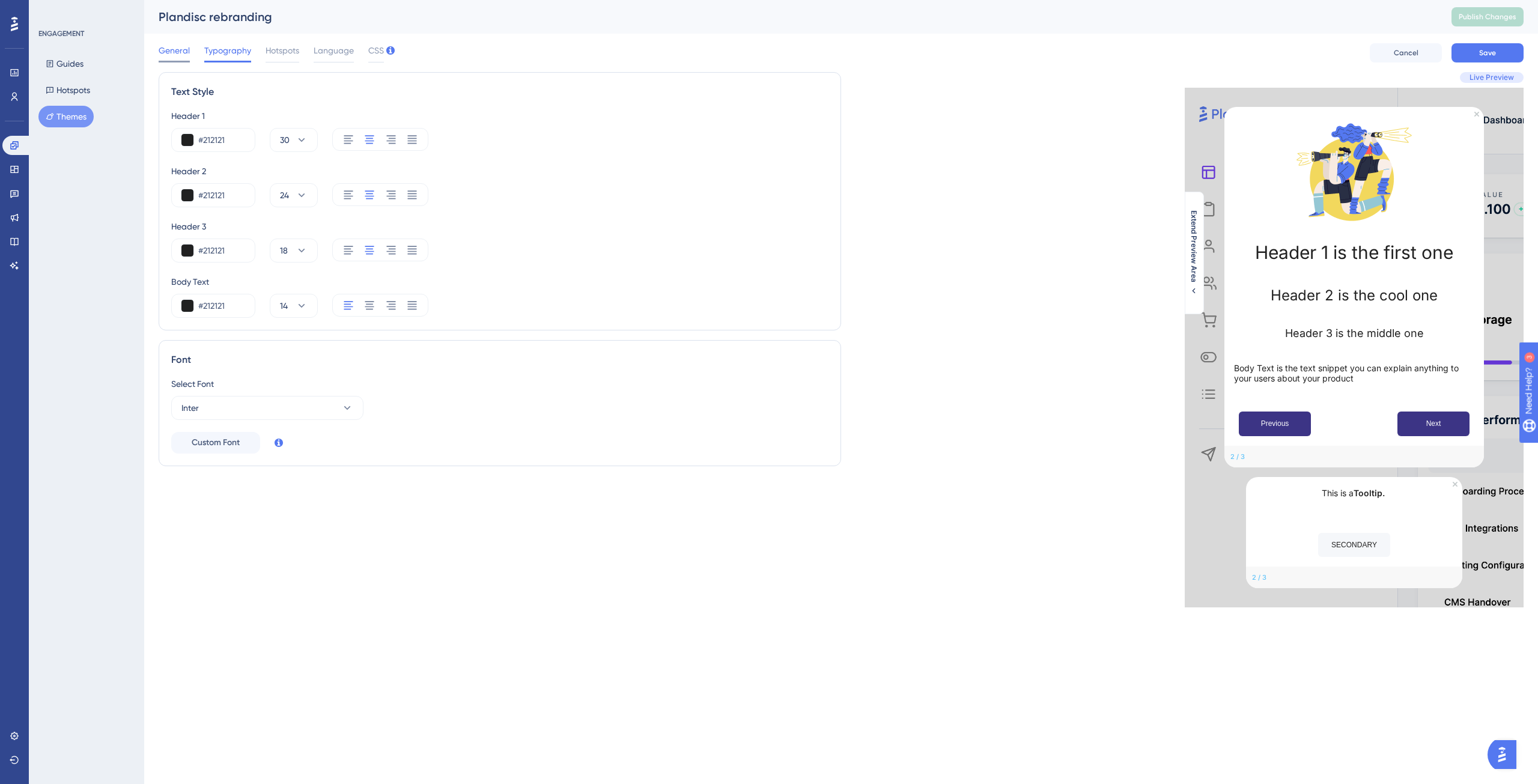
click at [175, 56] on span "General" at bounding box center [174, 50] width 31 height 14
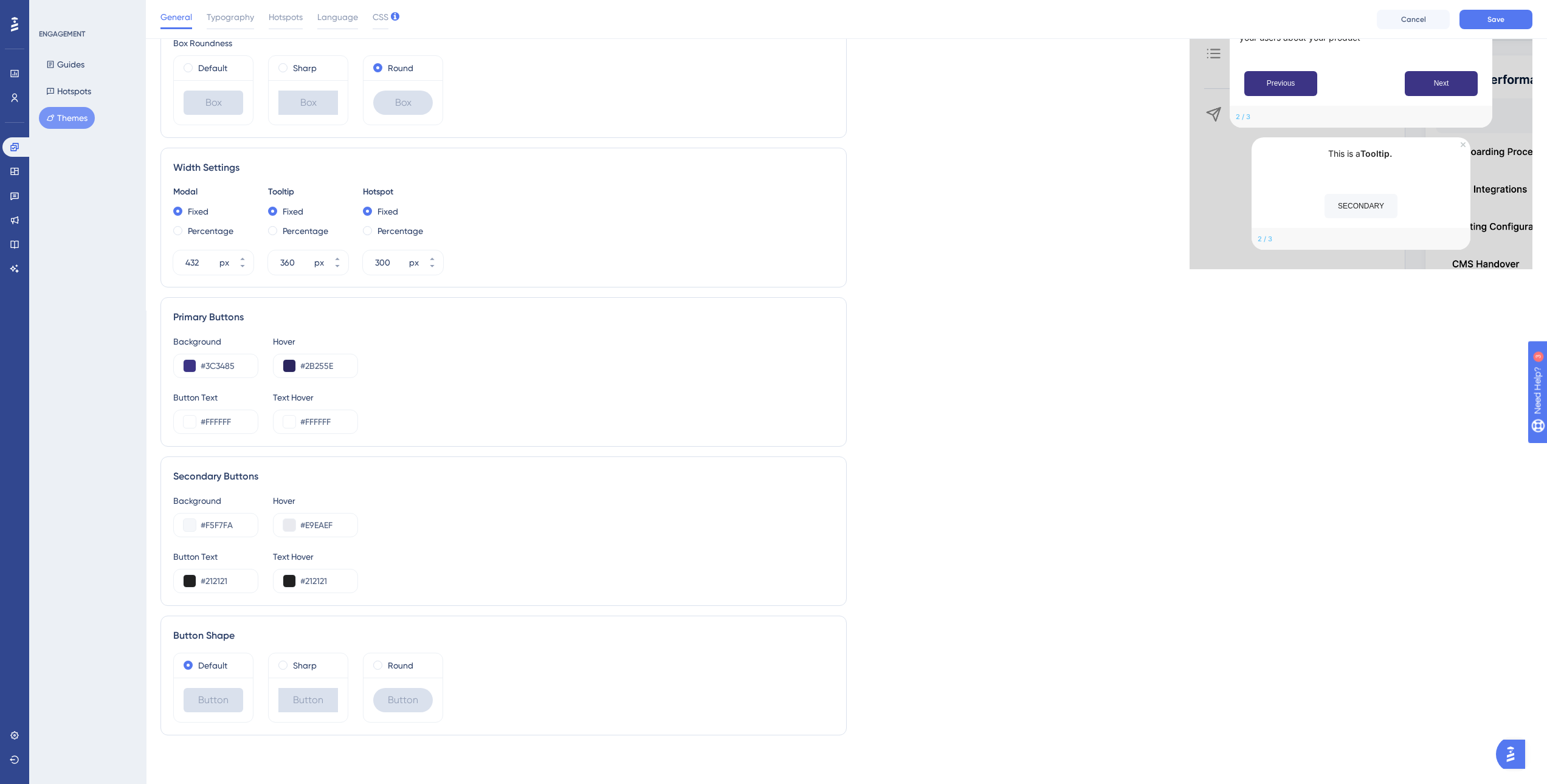
scroll to position [0, 0]
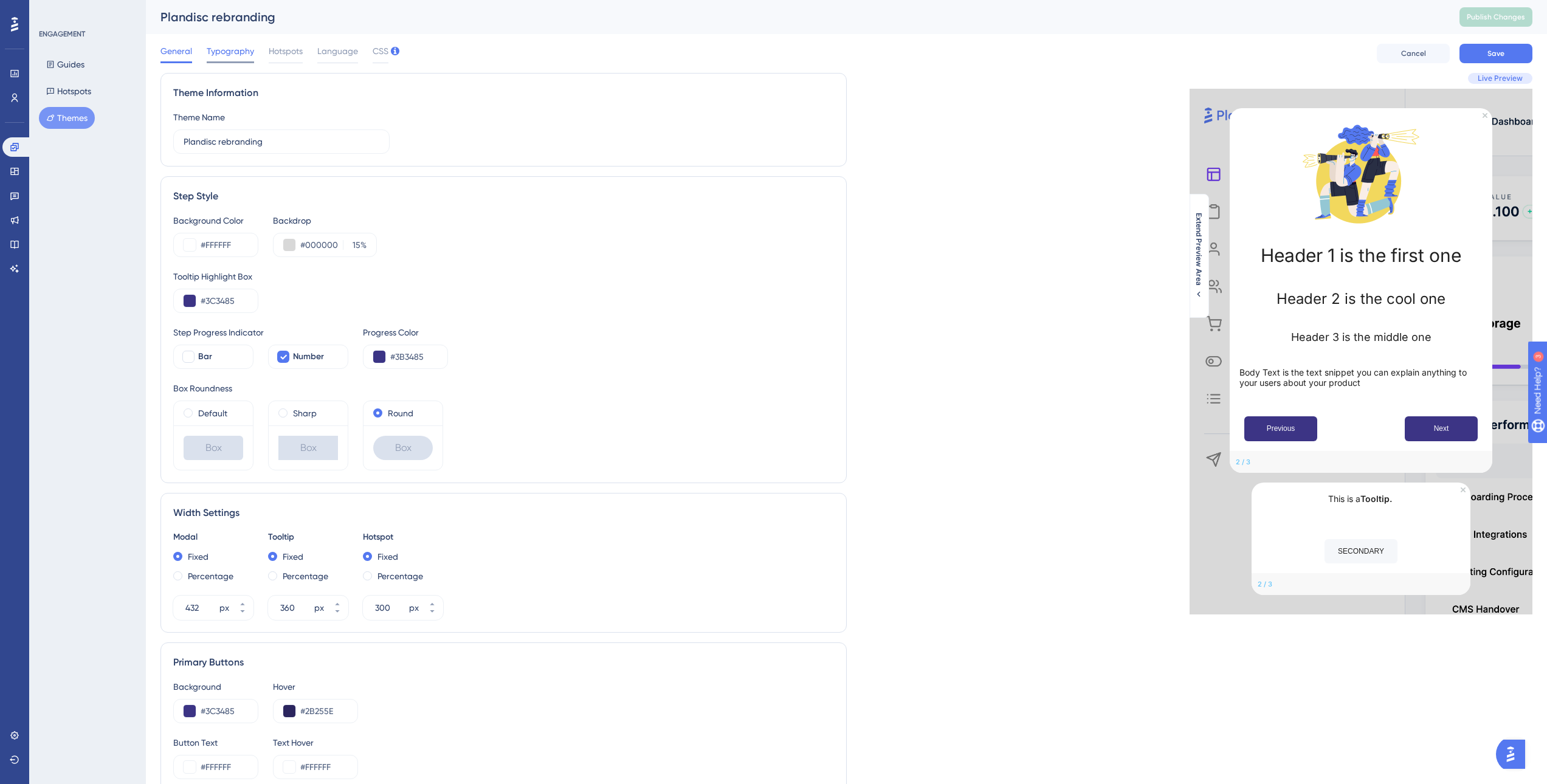
click at [234, 54] on span "Typography" at bounding box center [230, 51] width 47 height 14
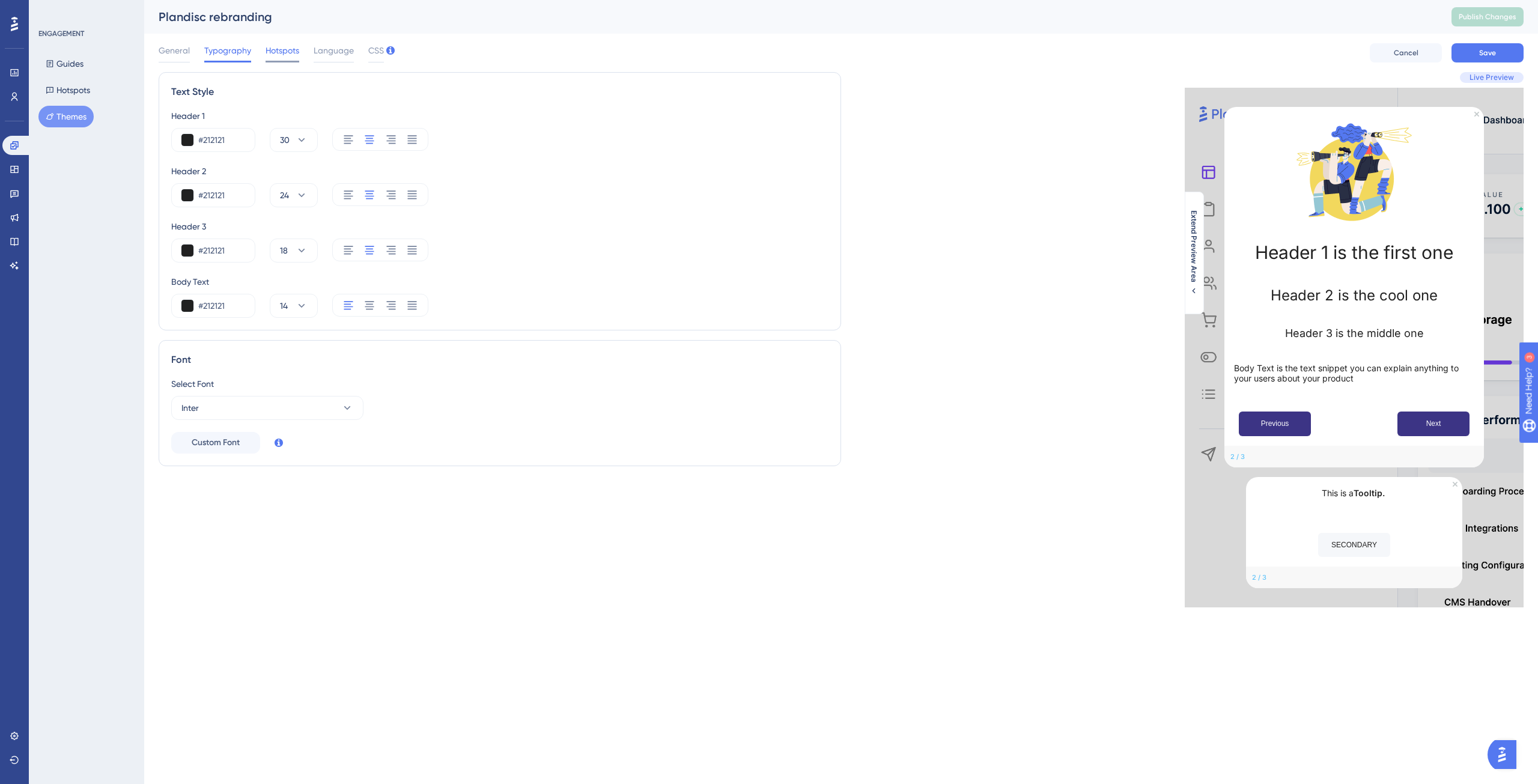
click at [282, 54] on span "Hotspots" at bounding box center [282, 50] width 34 height 14
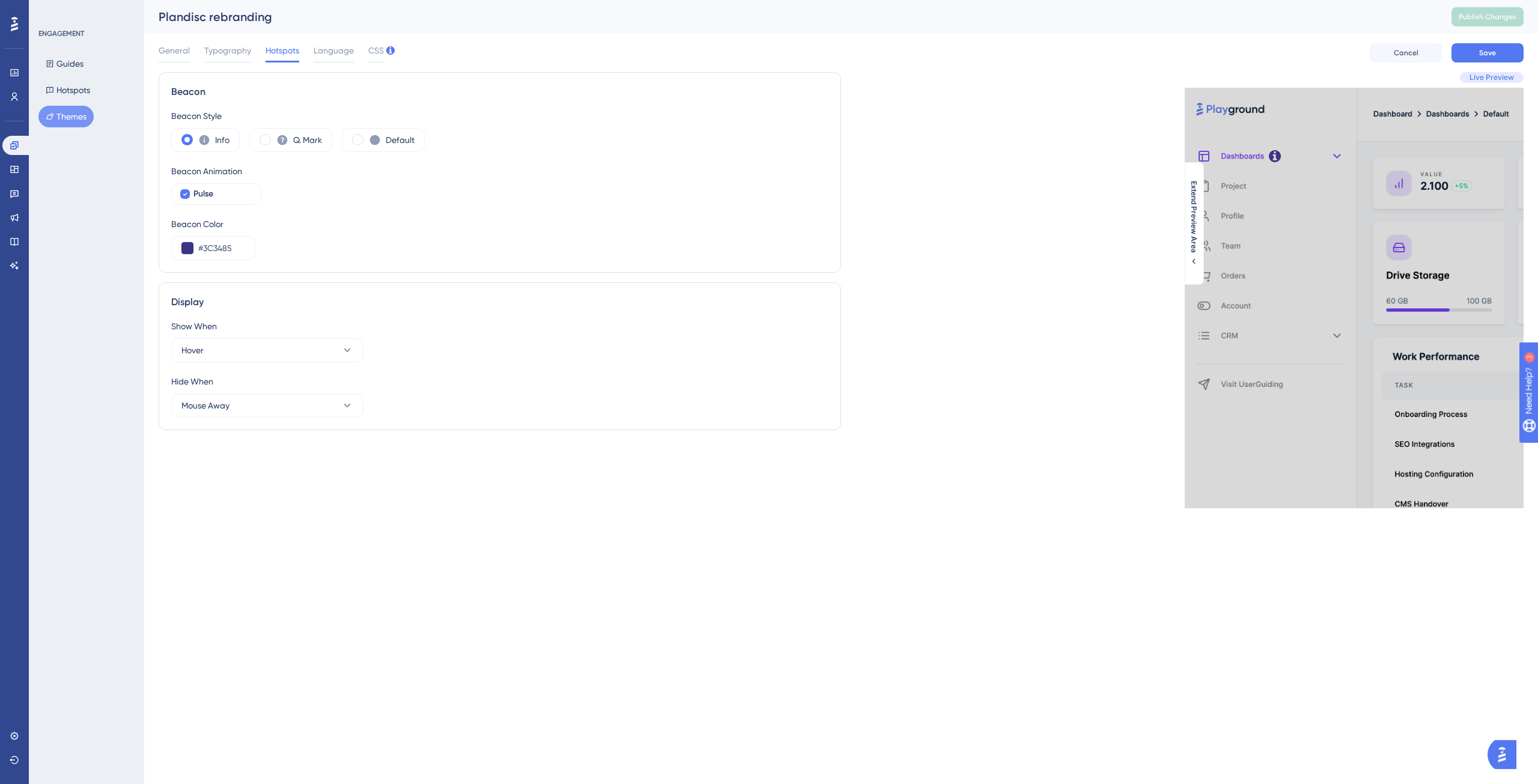
click at [354, 46] on div "General Typography Hotspots Language CSS" at bounding box center [271, 53] width 225 height 19
click at [347, 49] on span "Language" at bounding box center [334, 50] width 40 height 14
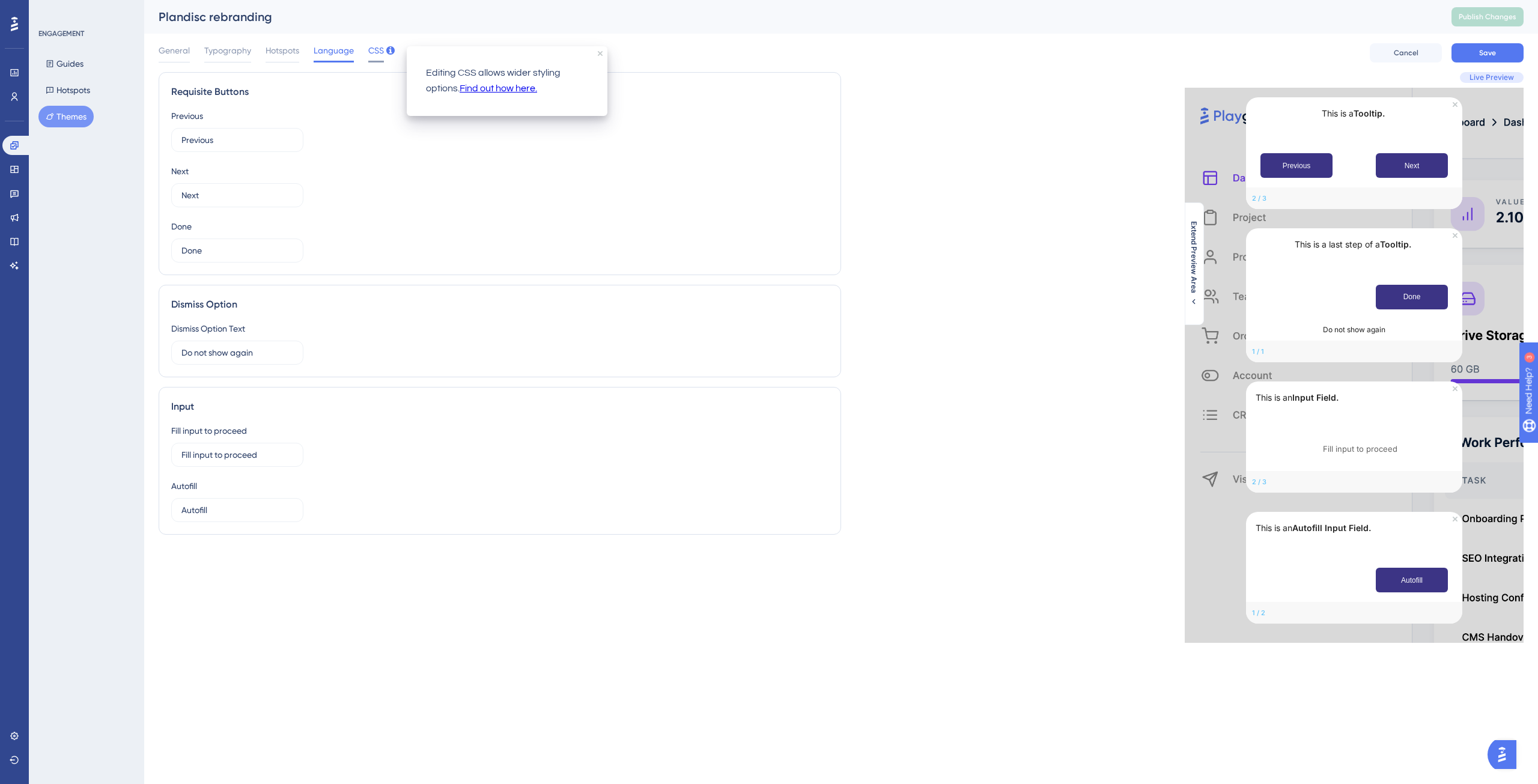
click at [378, 51] on span "CSS" at bounding box center [376, 50] width 16 height 14
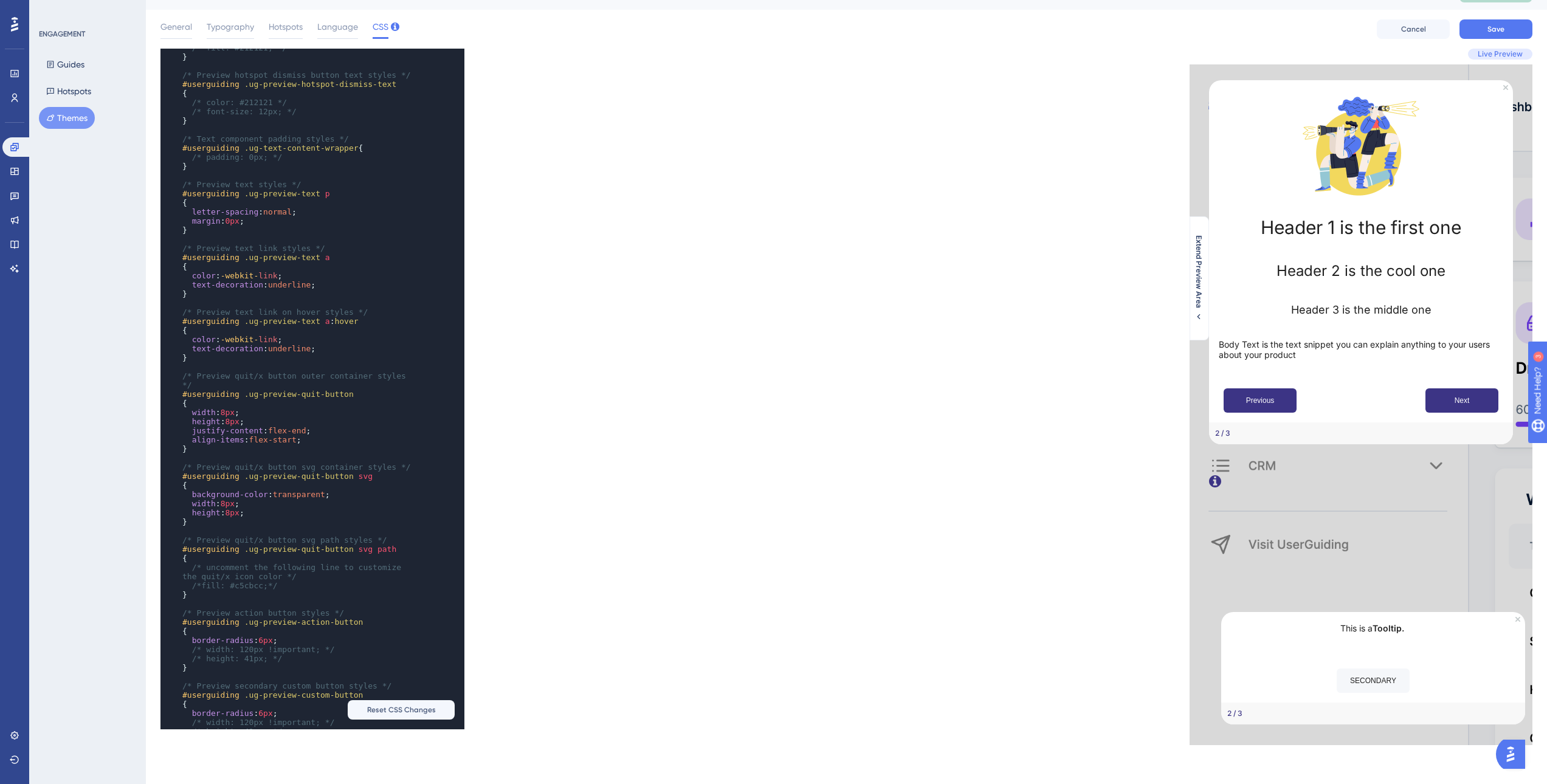
scroll to position [973, 0]
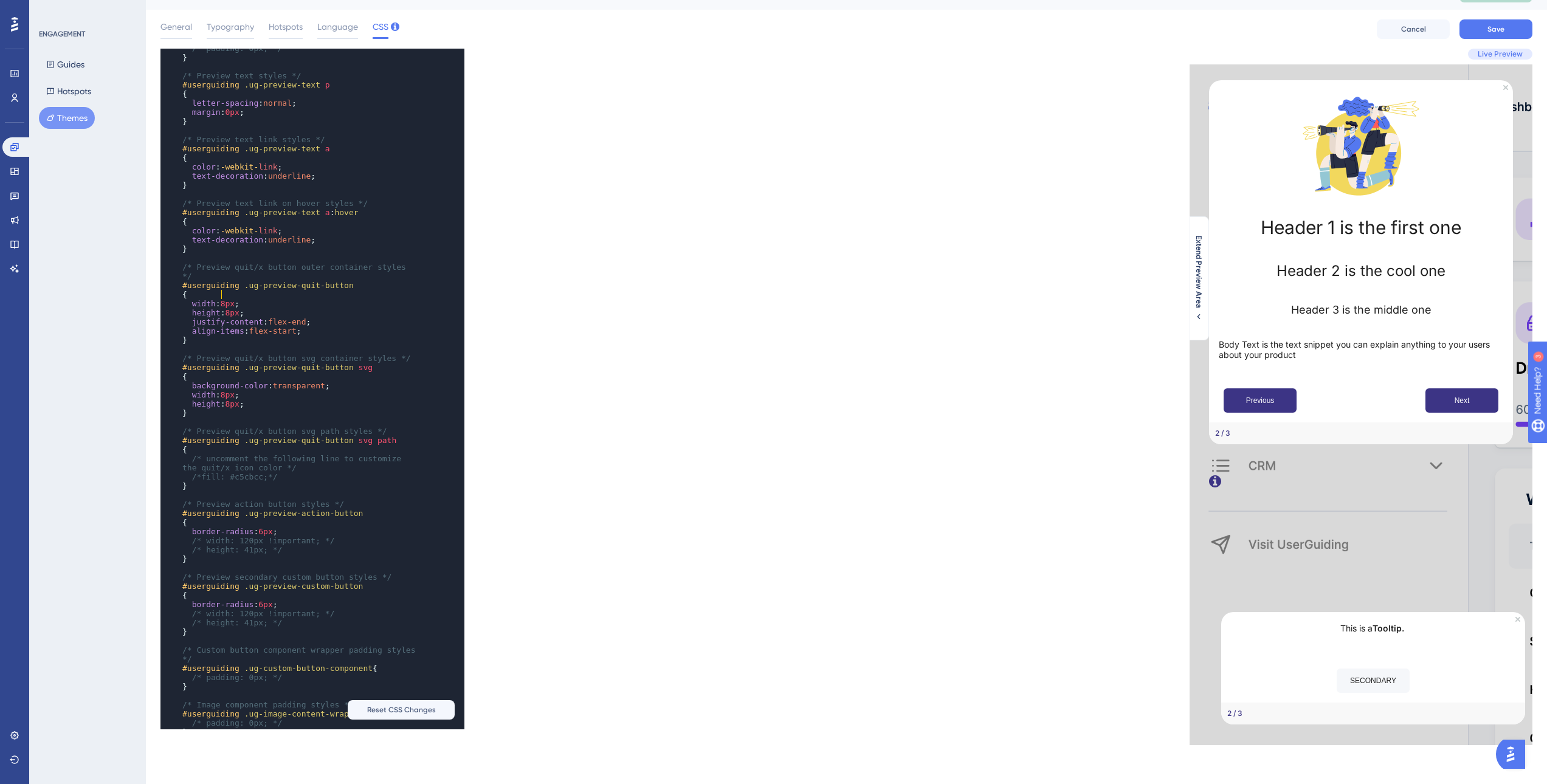
click at [223, 299] on span "8px" at bounding box center [227, 304] width 14 height 9
click at [225, 299] on span "8px" at bounding box center [227, 304] width 14 height 9
click at [229, 308] on span "8px" at bounding box center [231, 312] width 14 height 9
click at [558, 439] on div "xxxxxxxxxx ​ ​ /* Preview hotspot dismiss button text styles */ #userguiding .u…" at bounding box center [504, 388] width 687 height 681
type textarea "16"
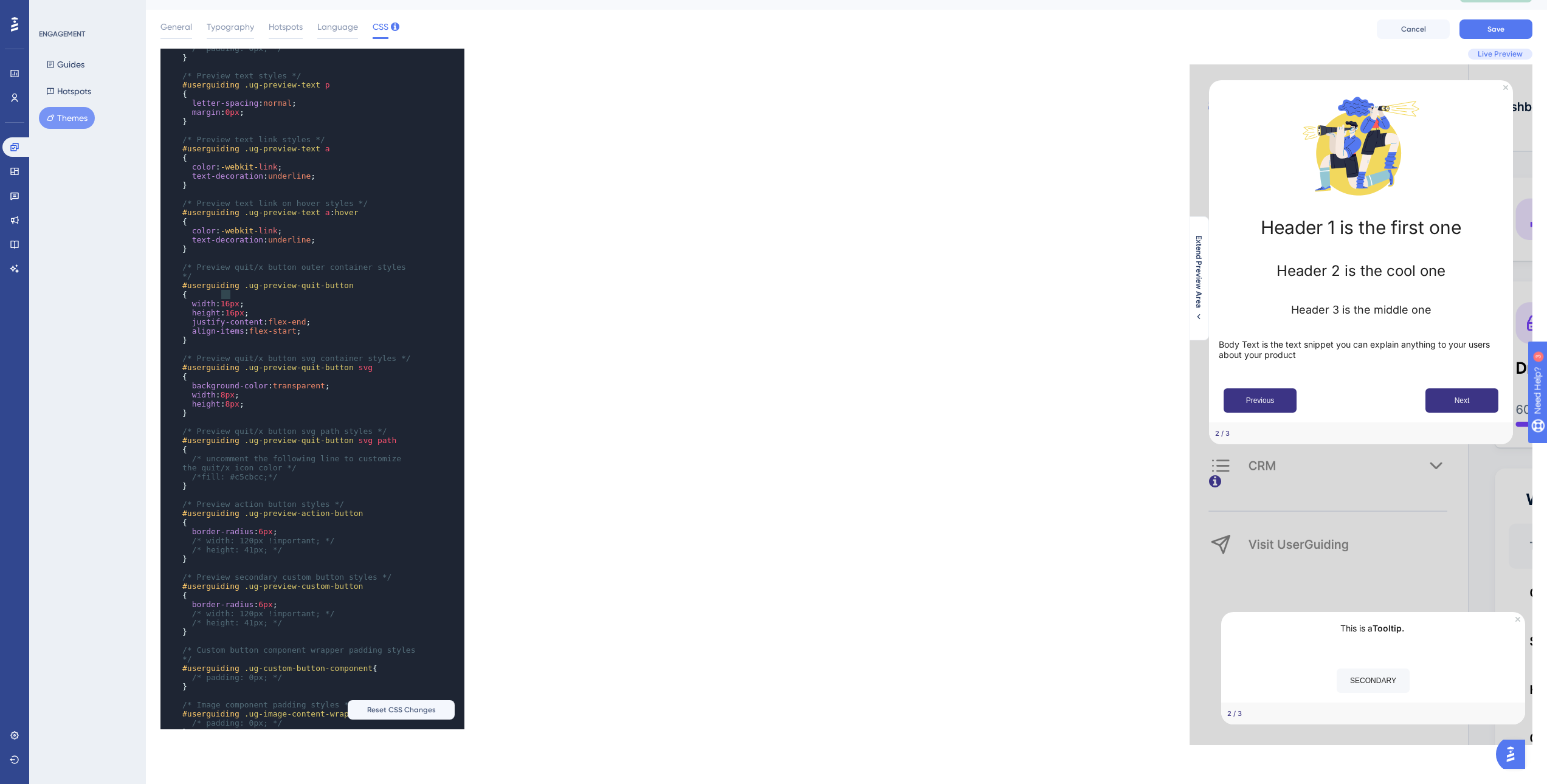
drag, startPoint x: 231, startPoint y: 295, endPoint x: 223, endPoint y: 293, distance: 8.2
click at [223, 299] on span "16px" at bounding box center [230, 304] width 19 height 9
type textarea "16"
drag, startPoint x: 235, startPoint y: 303, endPoint x: 227, endPoint y: 303, distance: 8.0
click at [227, 308] on span "16px" at bounding box center [234, 312] width 19 height 9
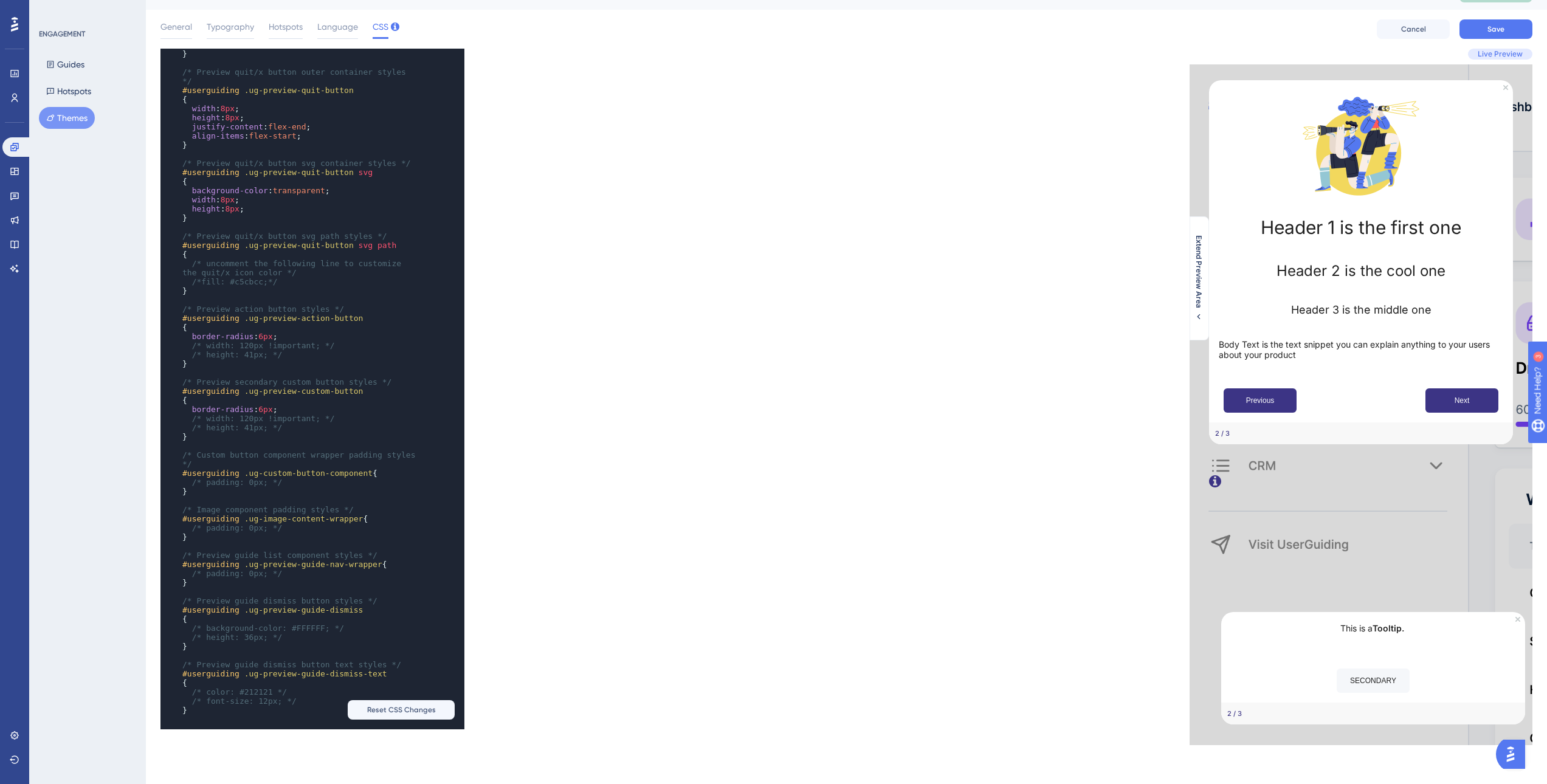
scroll to position [1189, 0]
